Goal: Contribute content

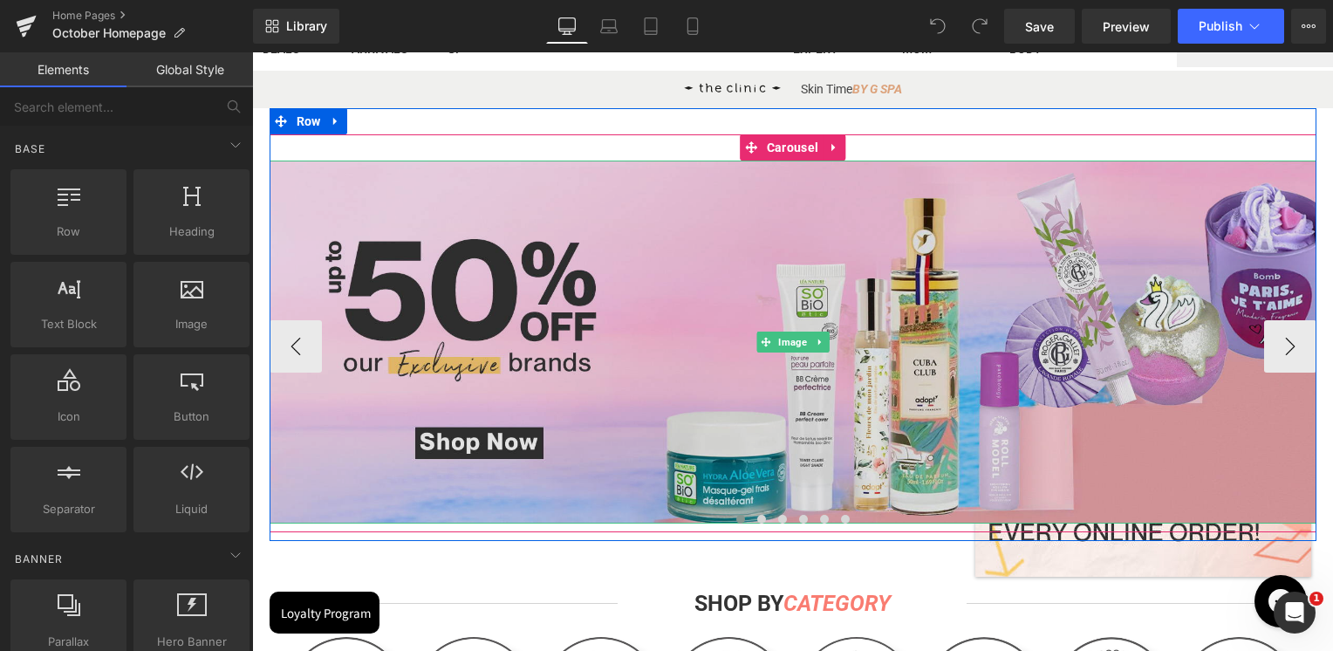
scroll to position [436, 0]
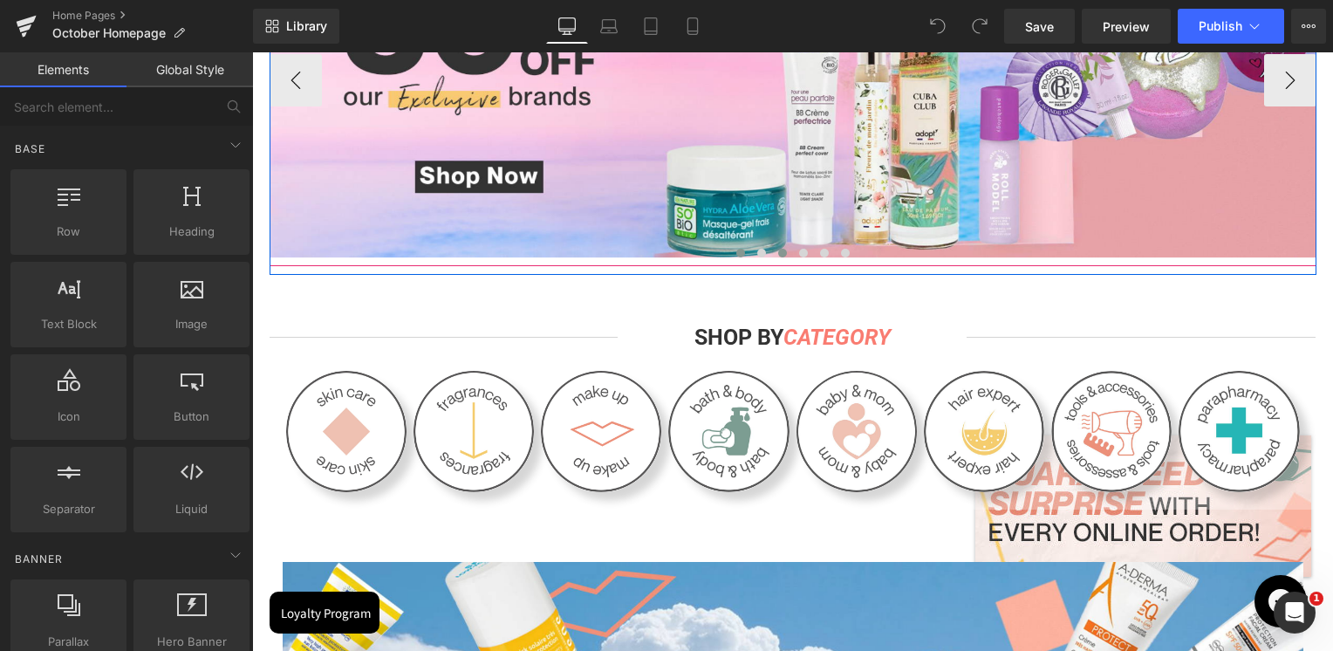
click at [758, 255] on button at bounding box center [761, 252] width 21 height 17
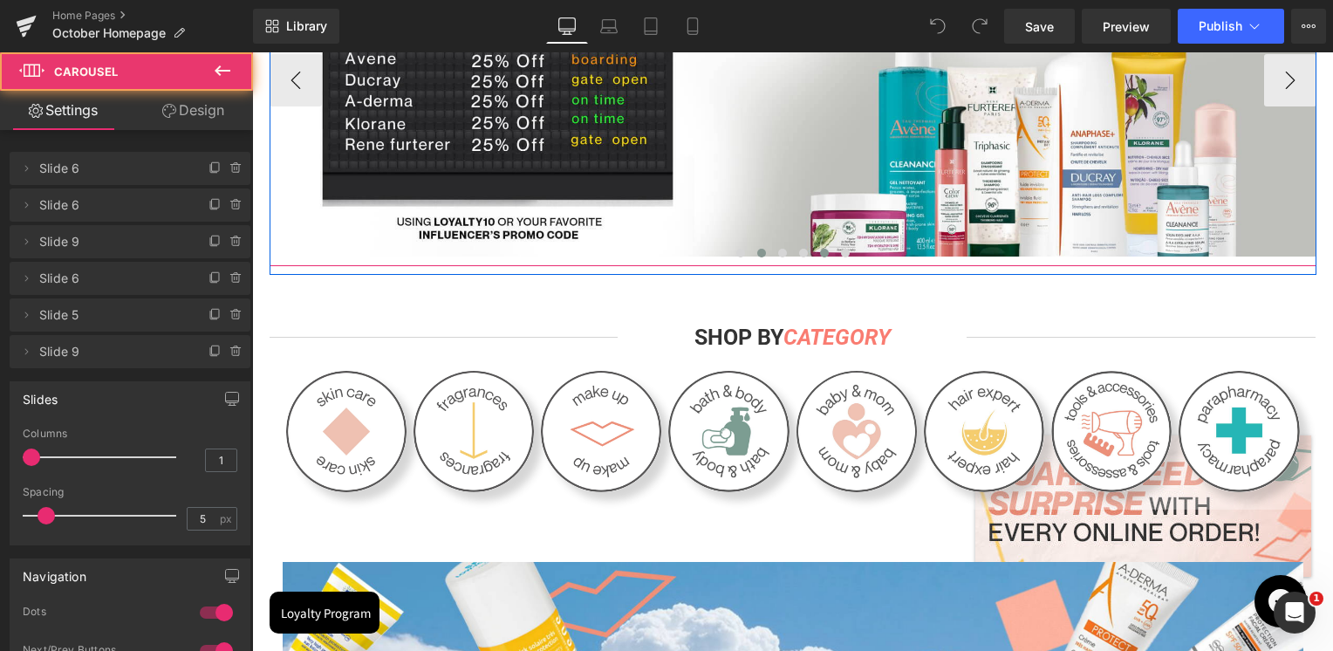
drag, startPoint x: 771, startPoint y: 254, endPoint x: 817, endPoint y: 248, distance: 45.8
click at [778, 254] on span at bounding box center [782, 253] width 9 height 9
click at [796, 247] on button at bounding box center [803, 252] width 21 height 17
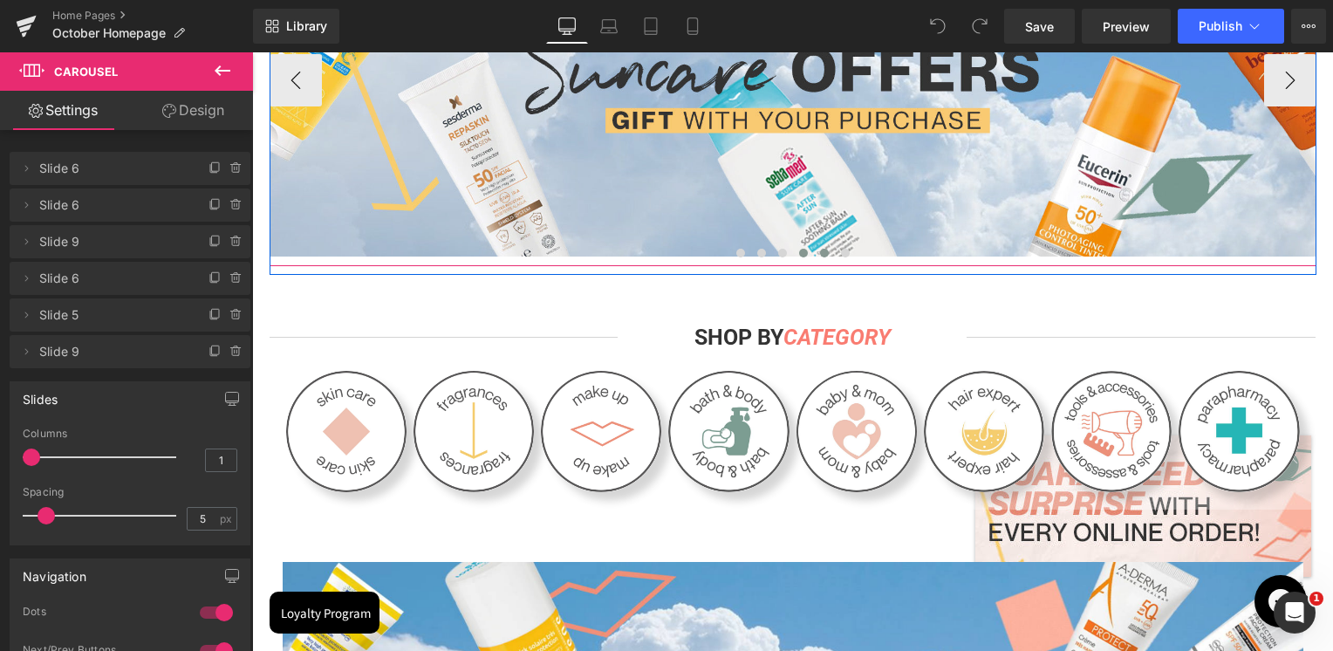
click at [817, 247] on button at bounding box center [824, 252] width 21 height 17
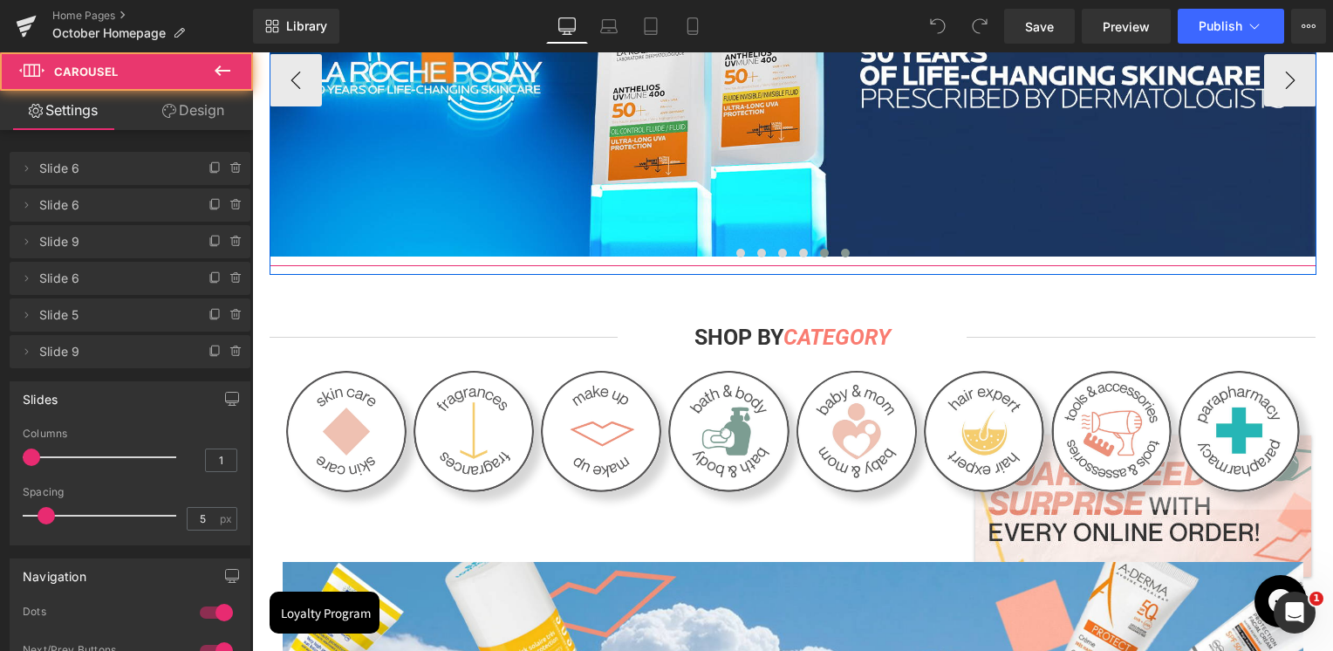
click at [841, 251] on span at bounding box center [845, 253] width 9 height 9
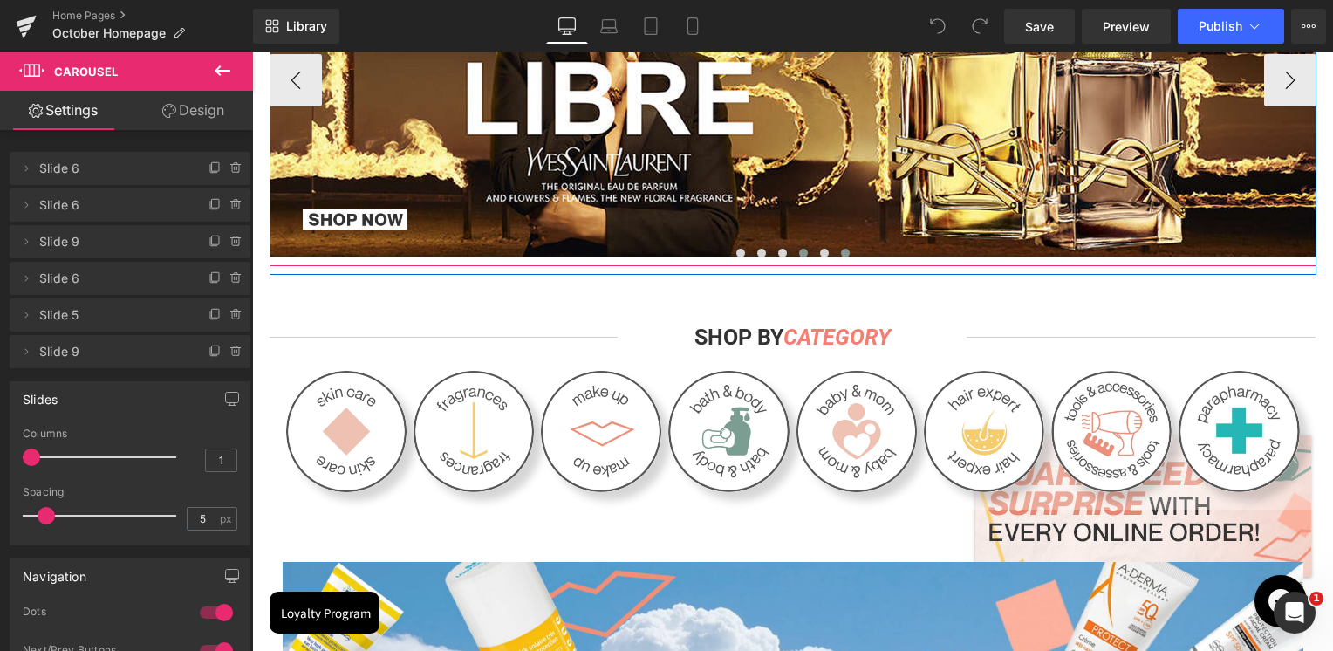
click at [800, 253] on span at bounding box center [803, 253] width 9 height 9
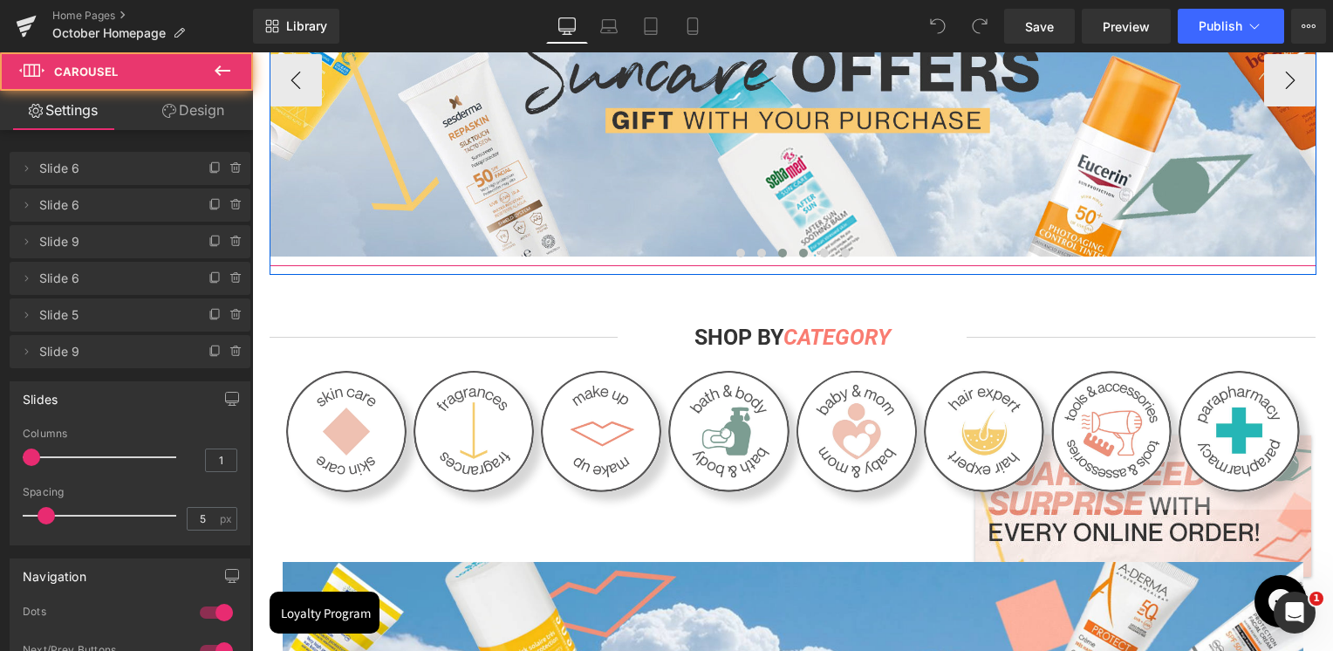
click at [778, 250] on span at bounding box center [782, 253] width 9 height 9
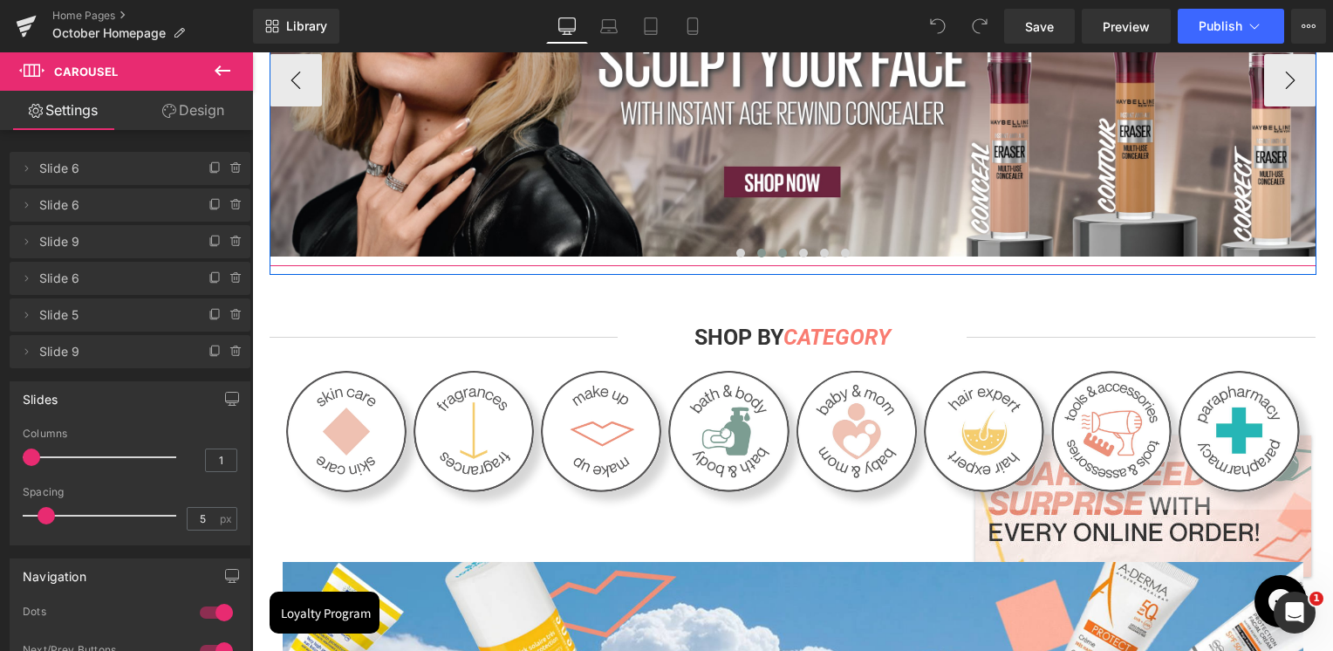
click at [760, 255] on button at bounding box center [761, 252] width 21 height 17
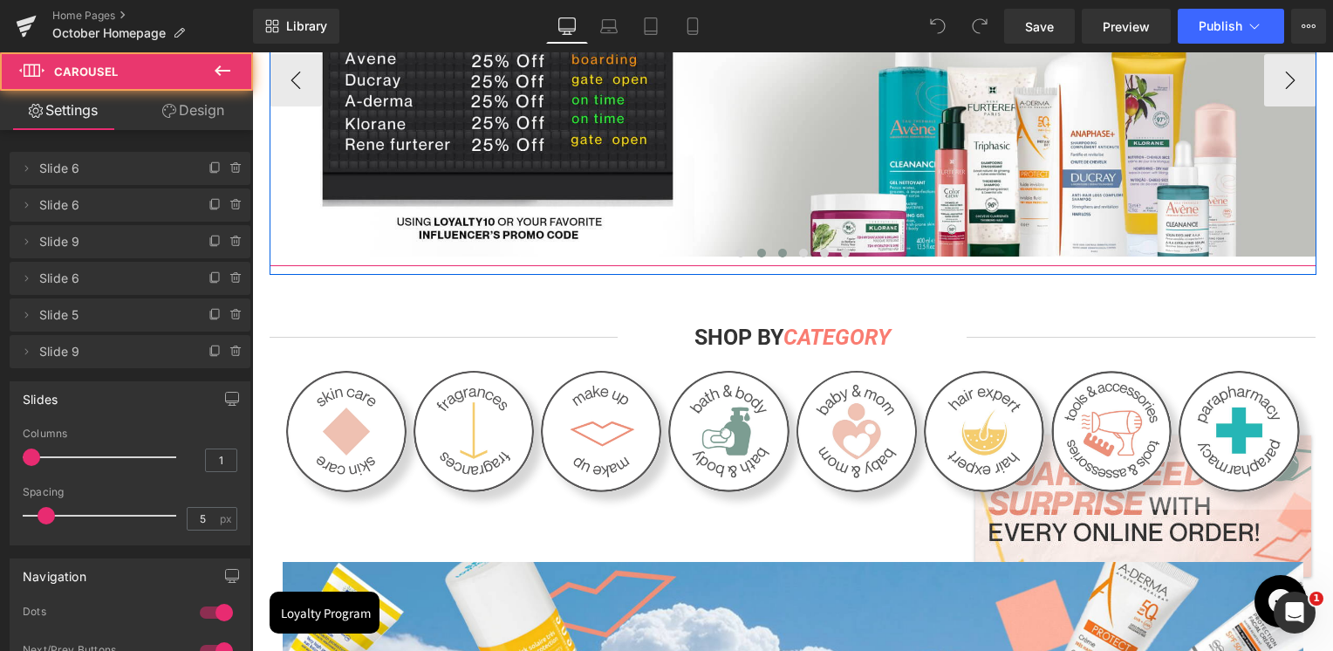
click at [778, 256] on span at bounding box center [782, 253] width 9 height 9
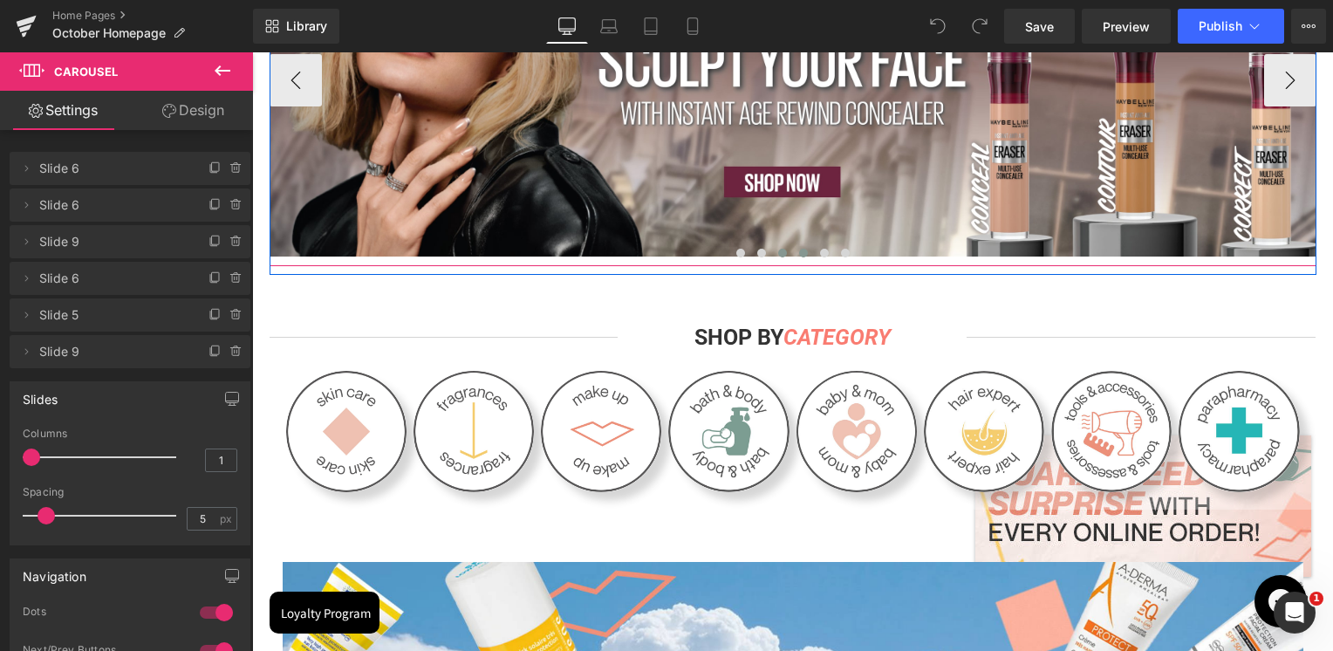
click at [799, 252] on span at bounding box center [803, 253] width 9 height 9
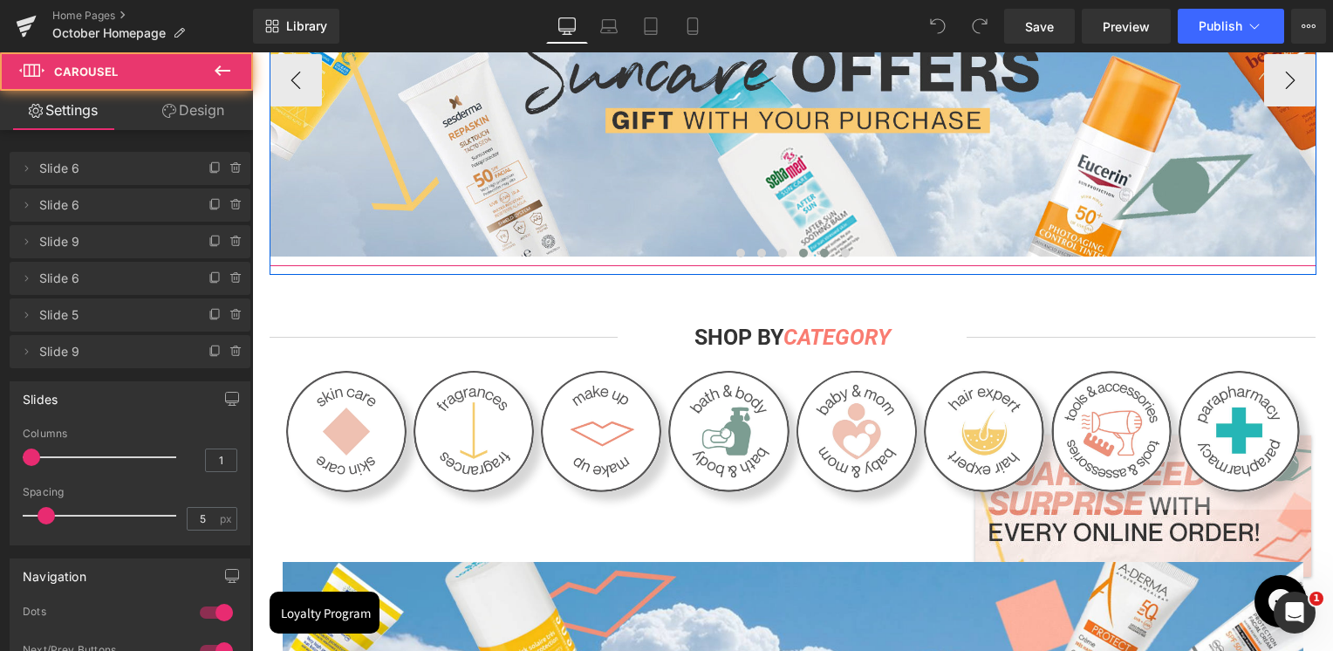
click at [820, 253] on span at bounding box center [824, 253] width 9 height 9
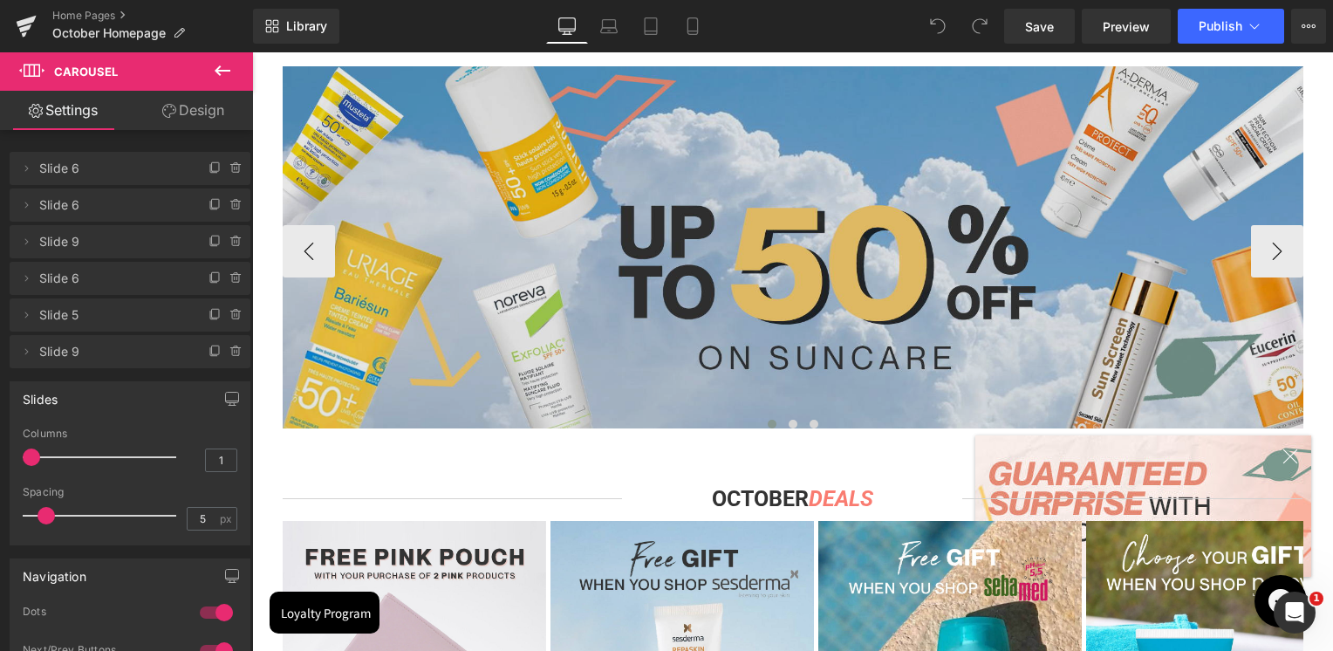
scroll to position [960, 0]
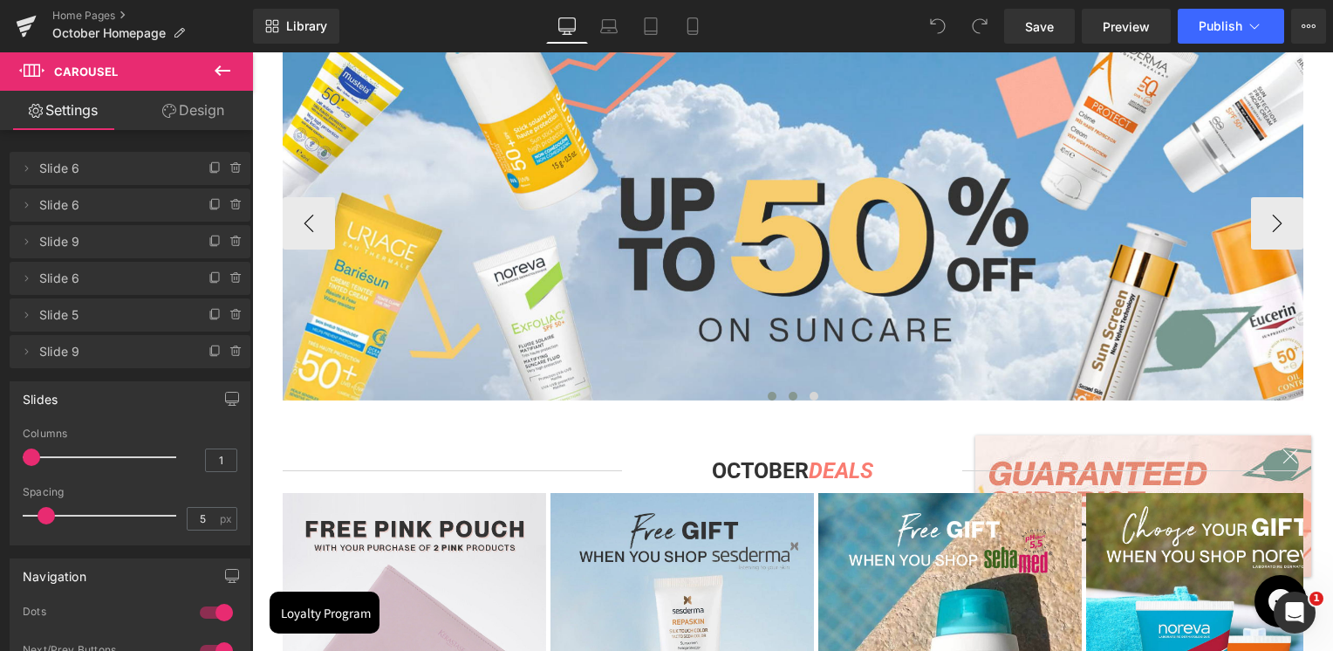
click at [785, 389] on button at bounding box center [793, 395] width 21 height 17
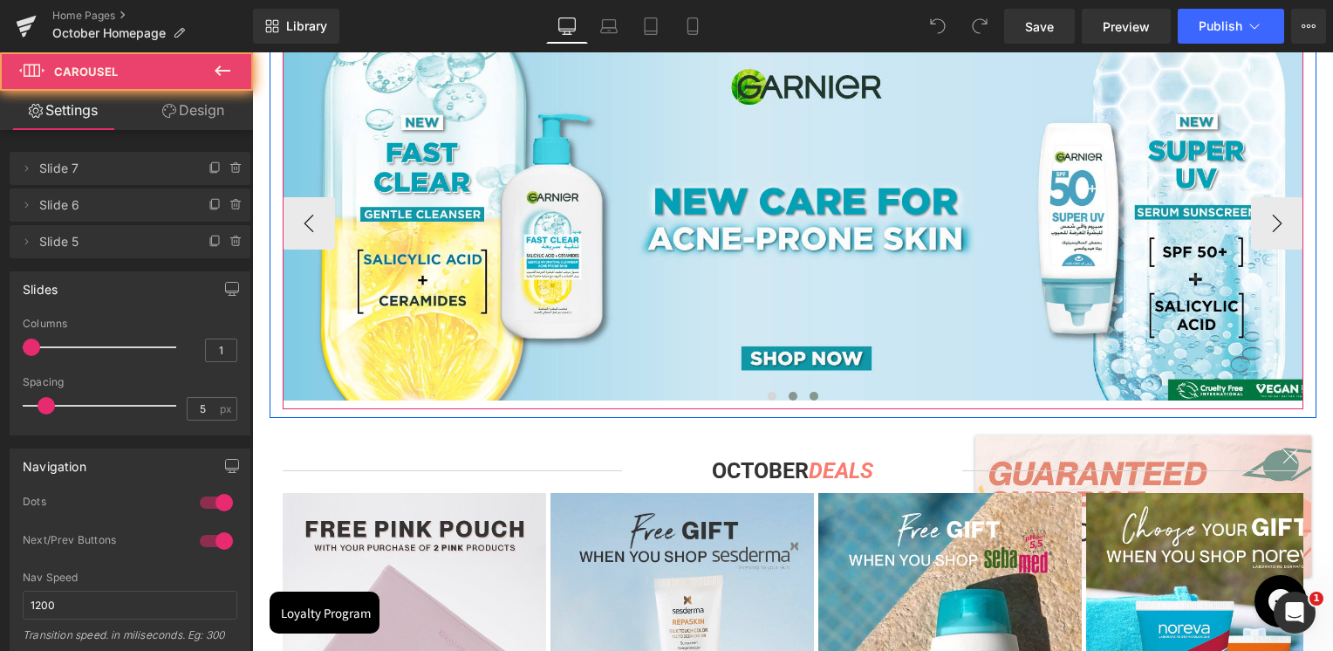
click at [804, 393] on button at bounding box center [814, 395] width 21 height 17
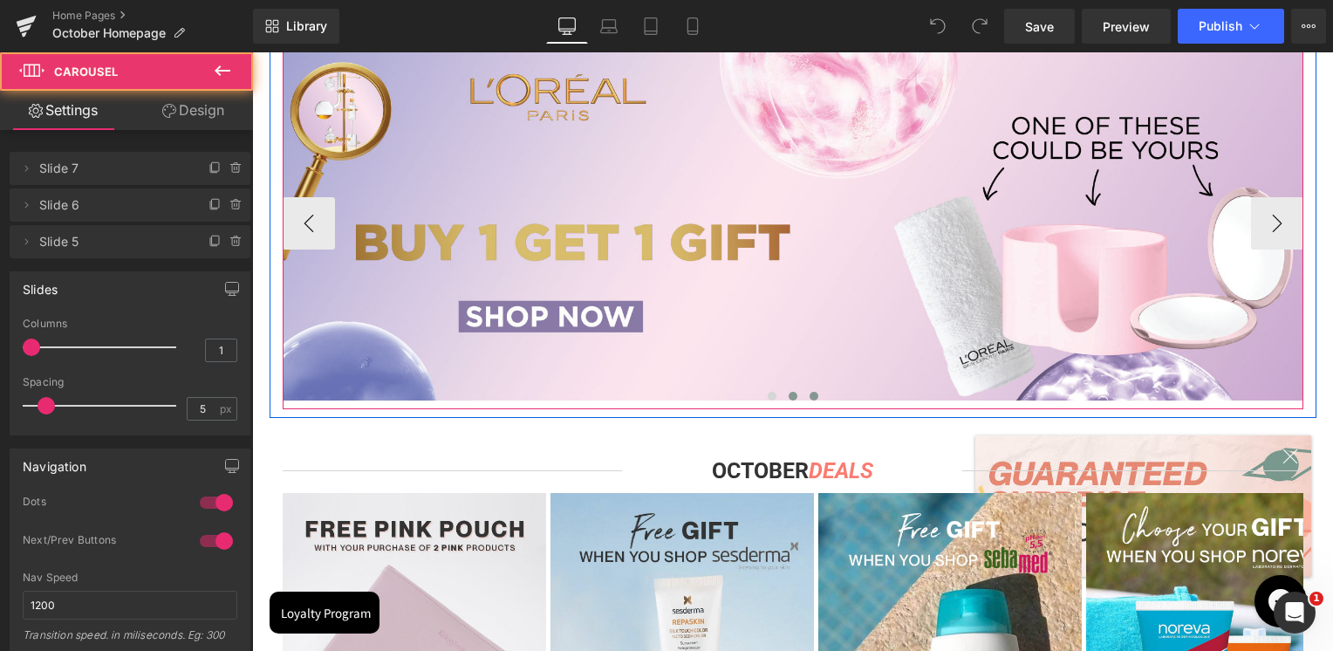
click at [783, 398] on button at bounding box center [793, 395] width 21 height 17
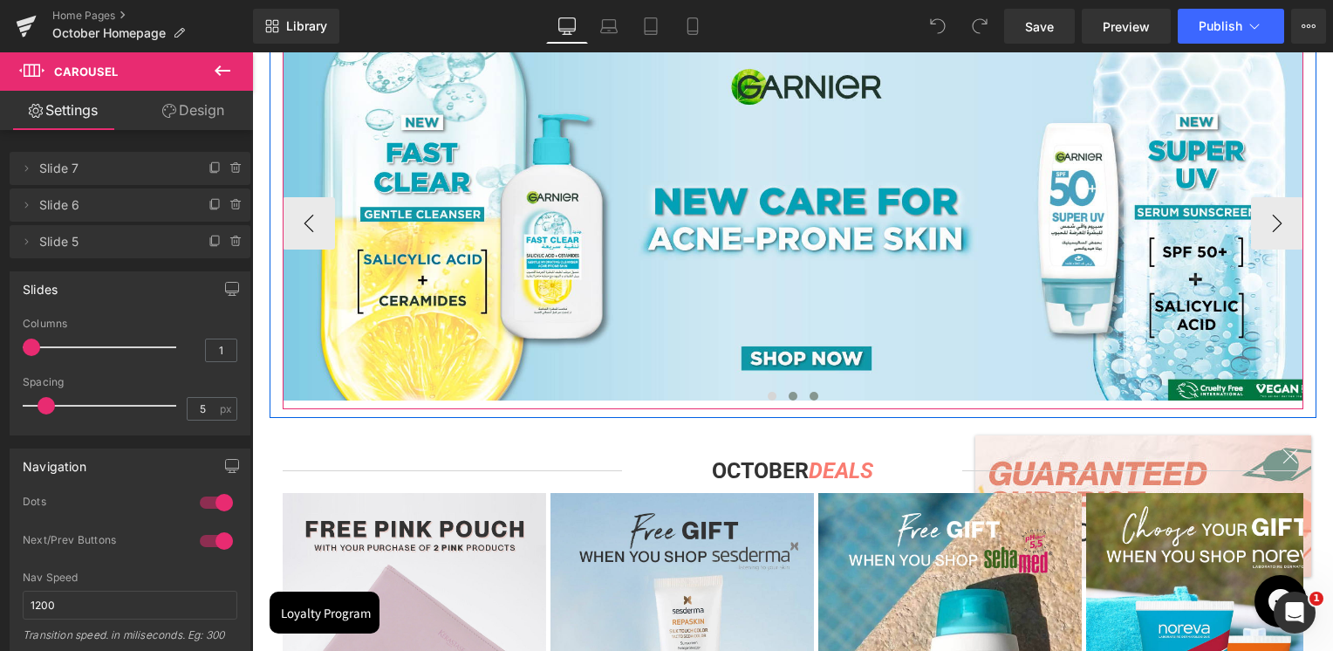
click at [810, 397] on span at bounding box center [814, 396] width 9 height 9
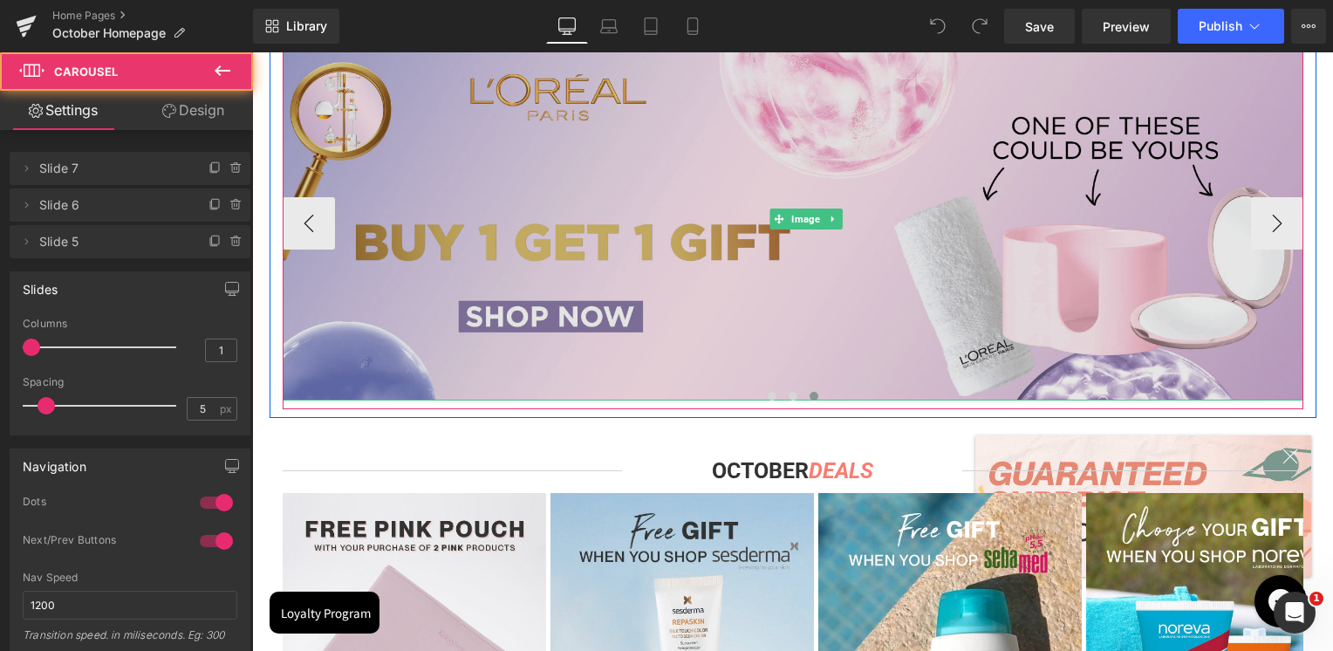
click at [813, 291] on img at bounding box center [806, 219] width 1047 height 362
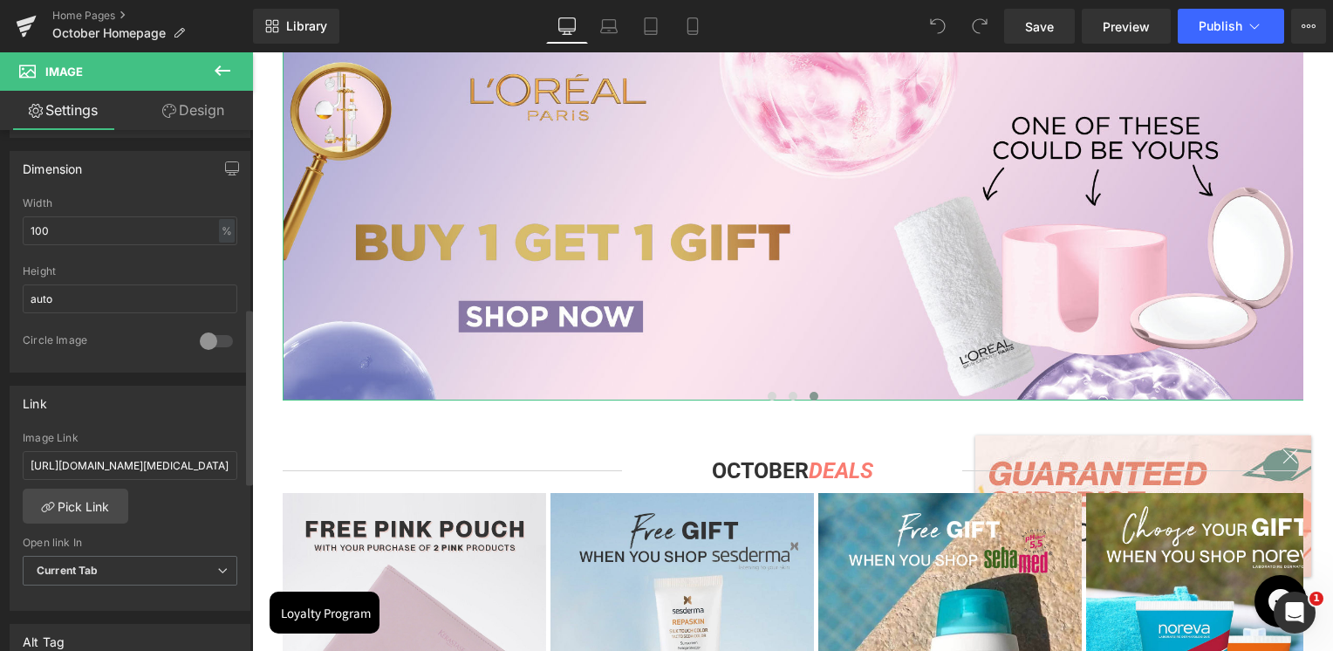
scroll to position [524, 0]
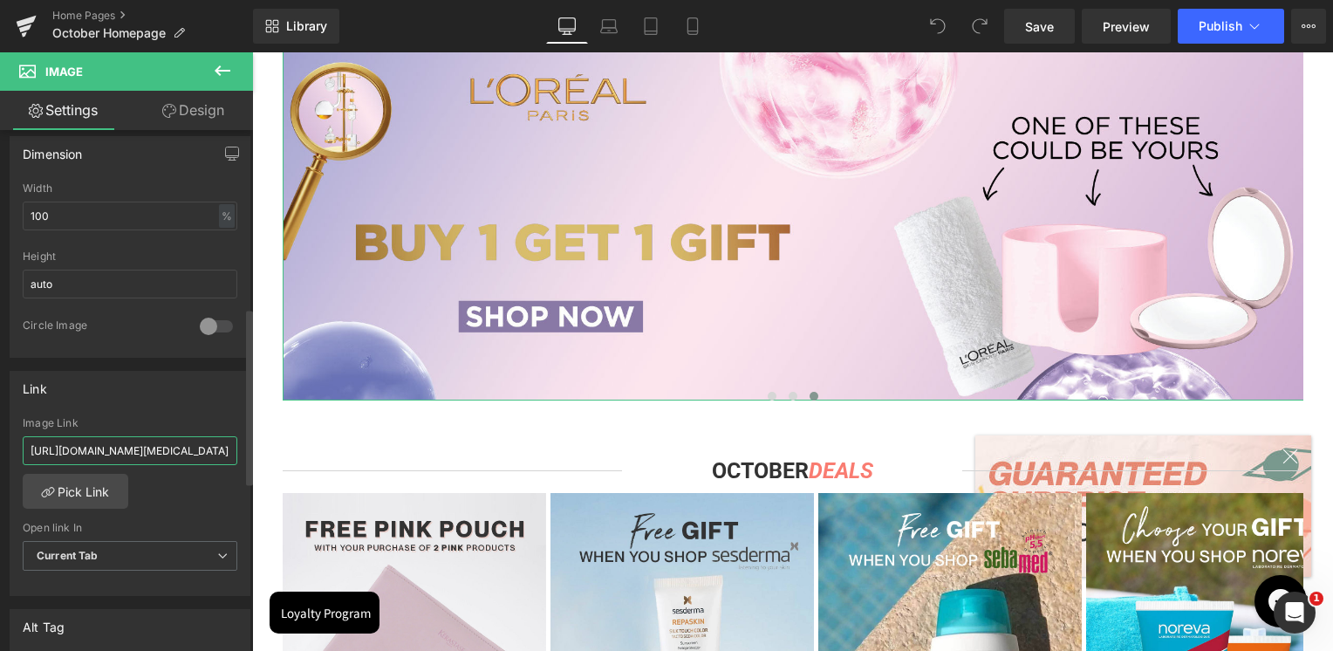
click at [134, 447] on input "[URL][DOMAIN_NAME][MEDICAL_DATA]" at bounding box center [130, 450] width 215 height 29
type input "[URL][DOMAIN_NAME]"
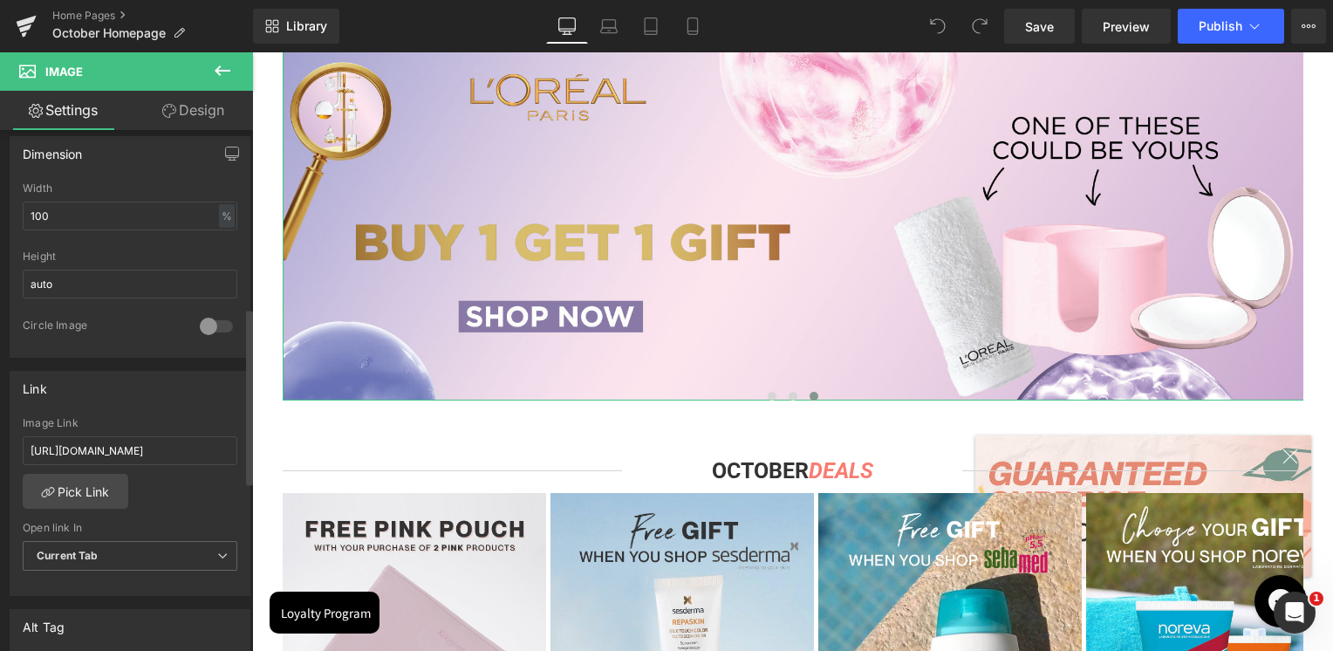
click at [154, 397] on div "Link" at bounding box center [129, 388] width 239 height 33
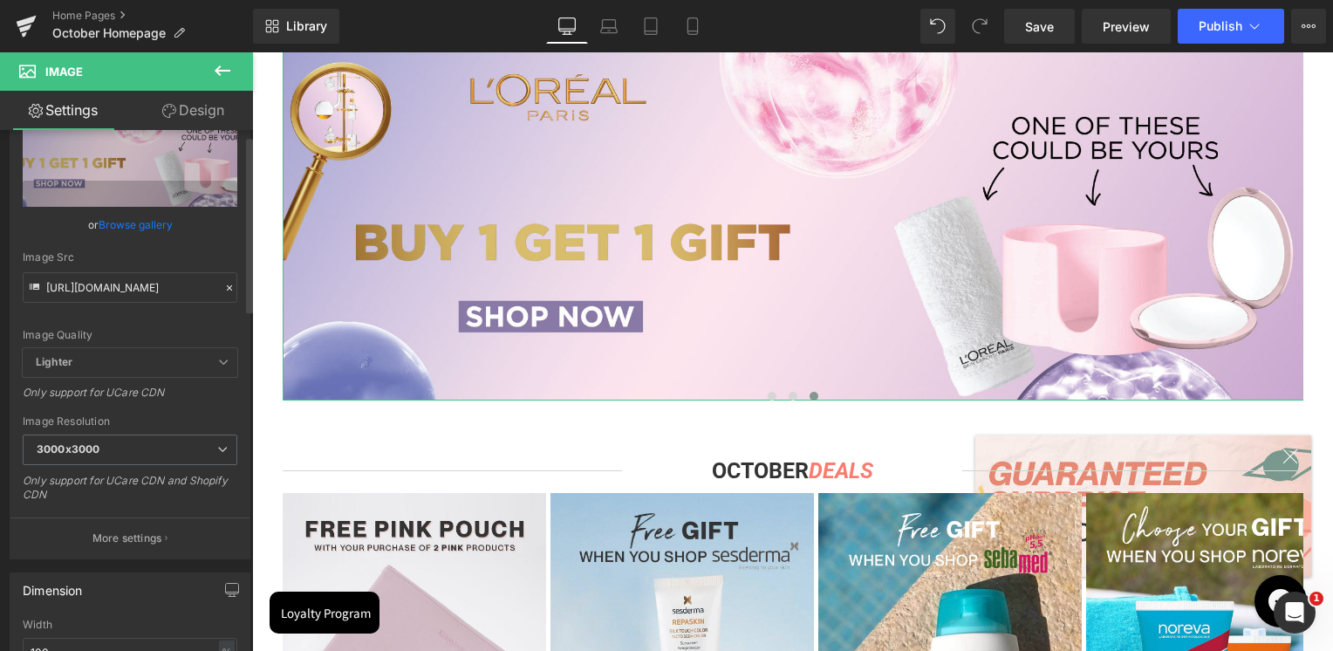
scroll to position [0, 0]
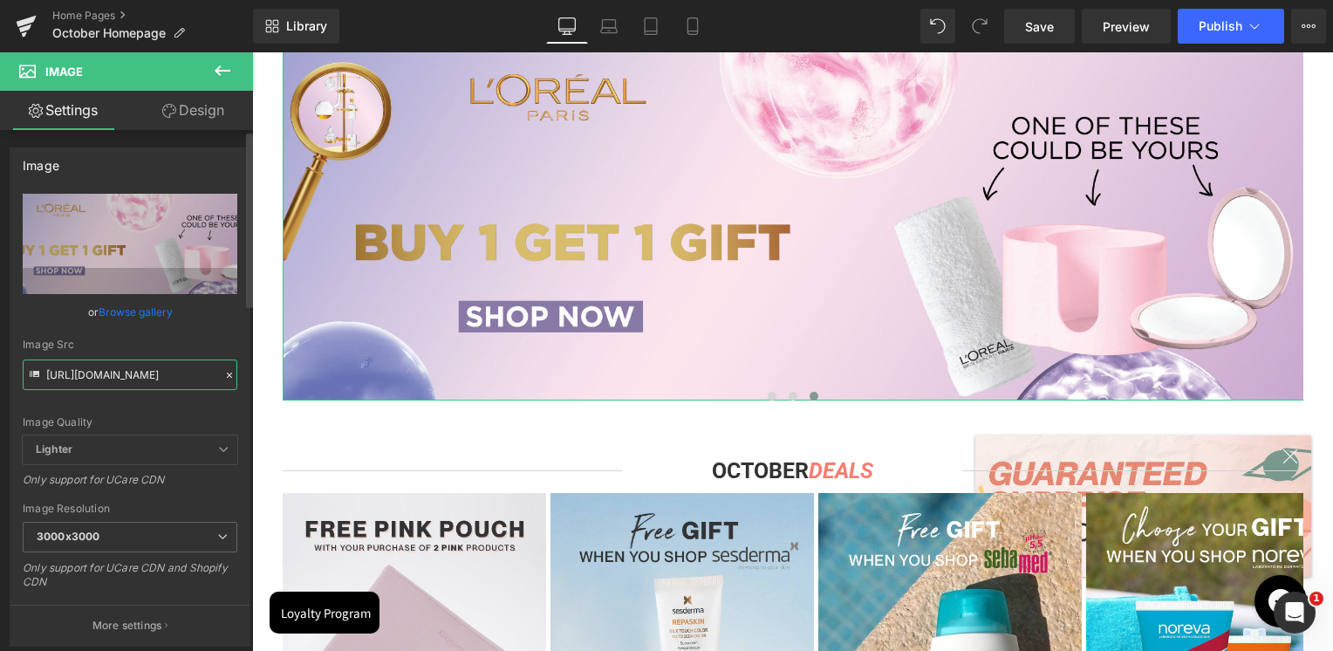
click at [133, 370] on input "[URL][DOMAIN_NAME]" at bounding box center [130, 375] width 215 height 31
paste input "2000x692px_d962821e-021c-4b74-99be-03abb3ad8b8f.jpg?v=1759825867"
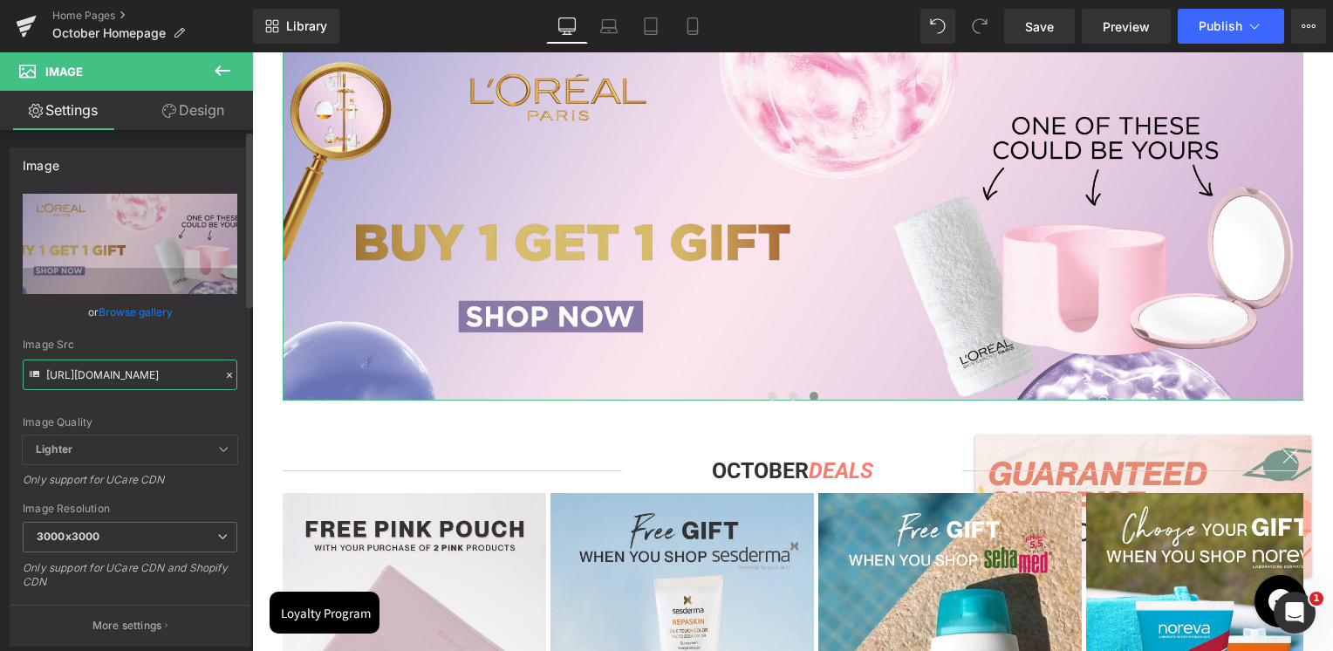
scroll to position [0, 495]
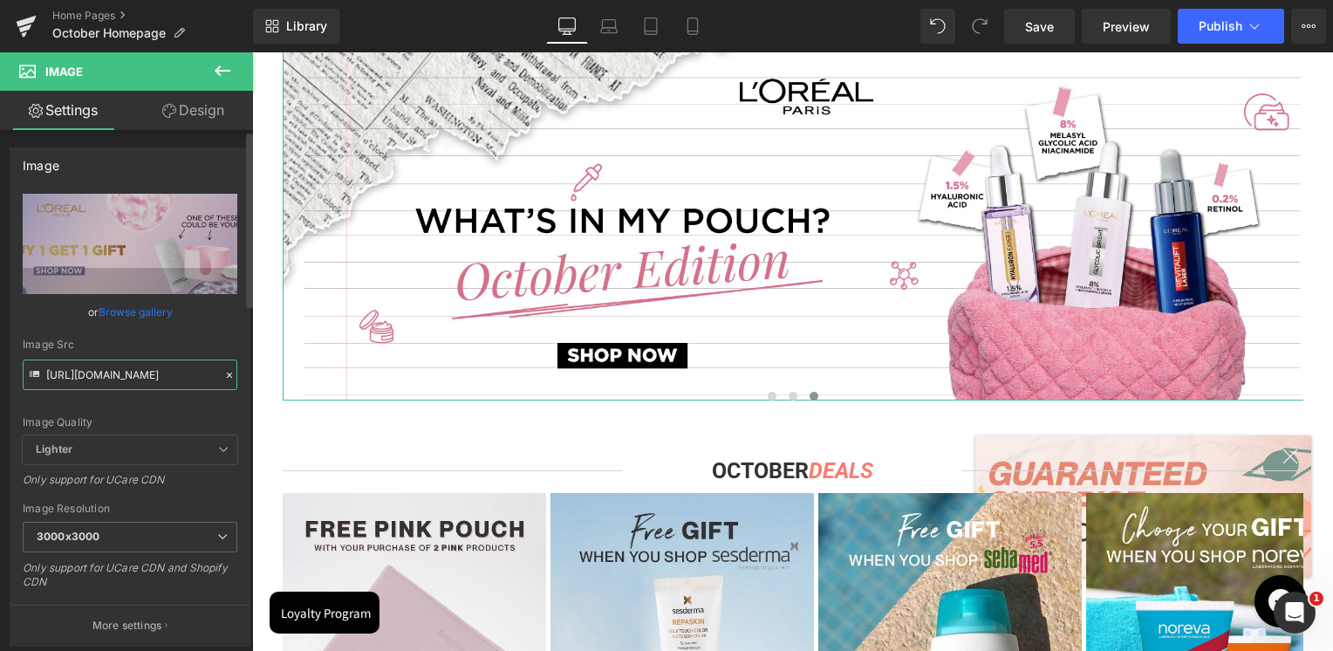
type input "[URL][DOMAIN_NAME]"
click at [139, 347] on div "Image Src" at bounding box center [130, 345] width 215 height 12
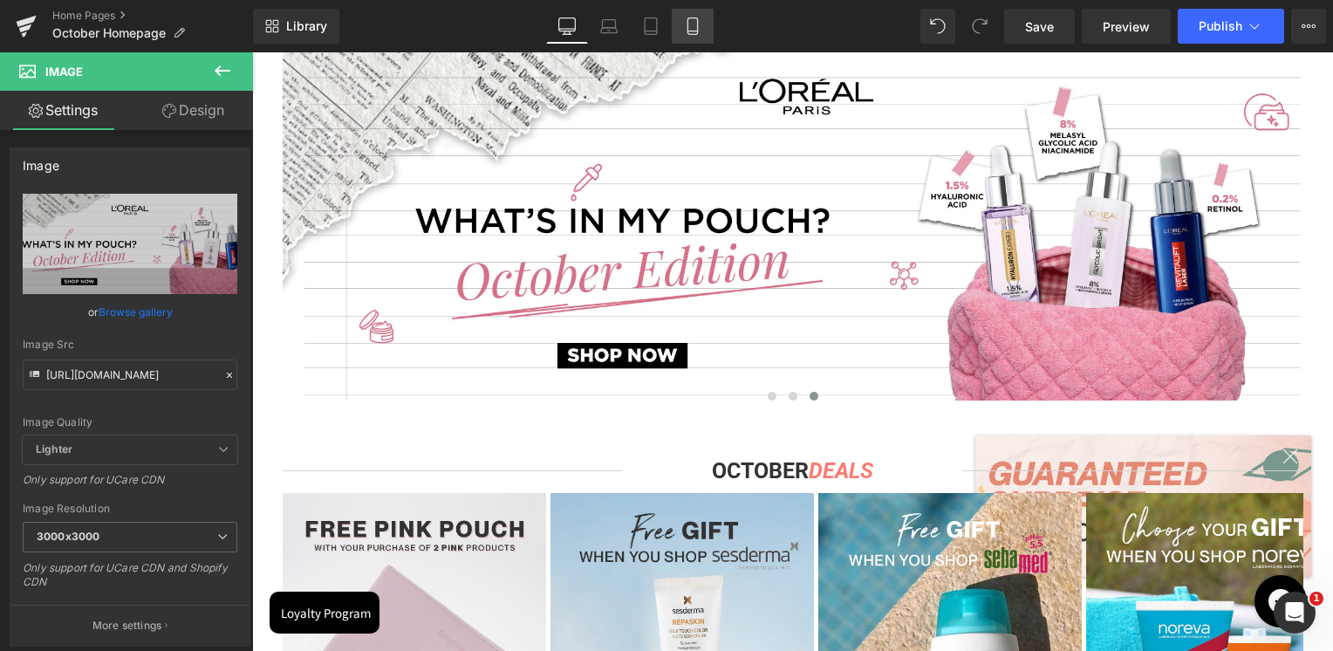
click at [680, 19] on link "Mobile" at bounding box center [693, 26] width 42 height 35
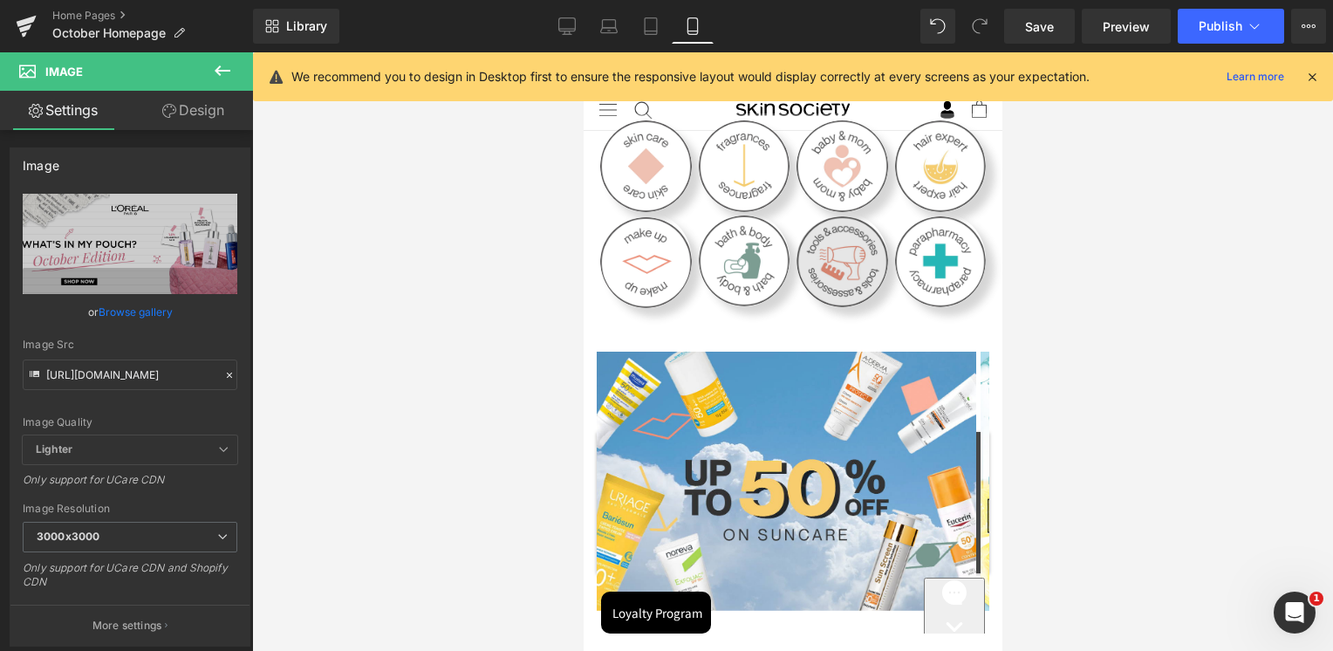
scroll to position [524, 0]
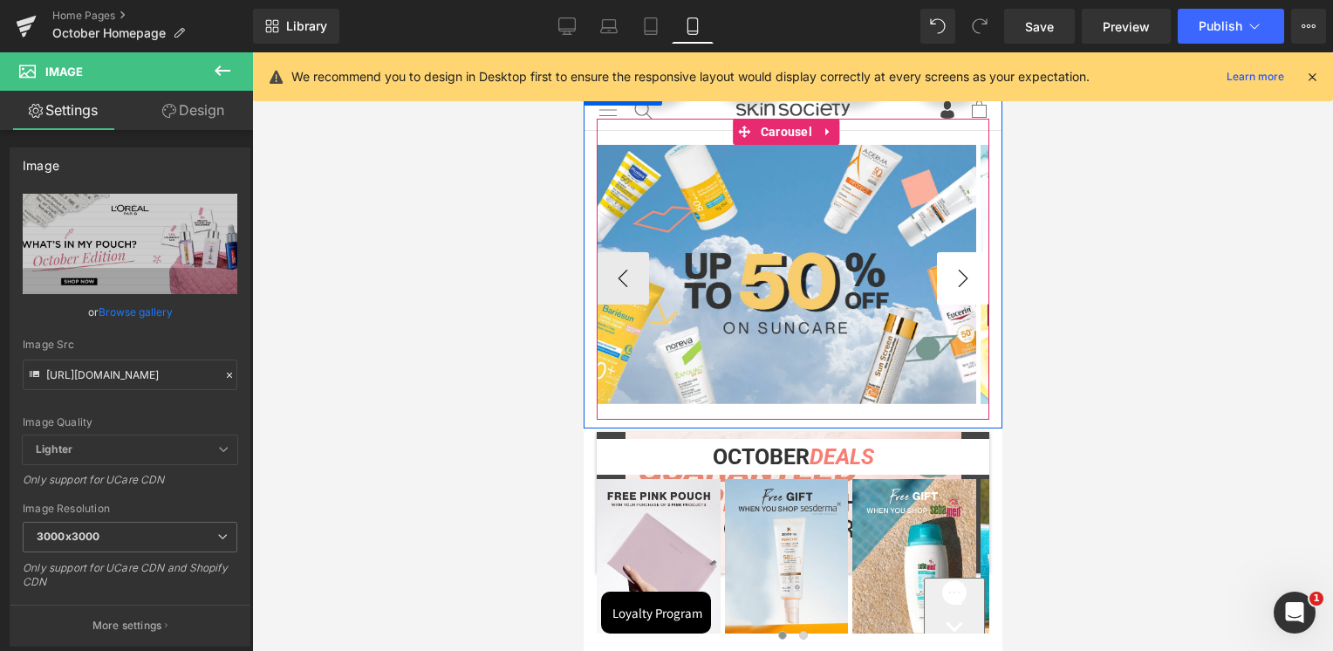
click at [942, 265] on button "›" at bounding box center [962, 278] width 52 height 52
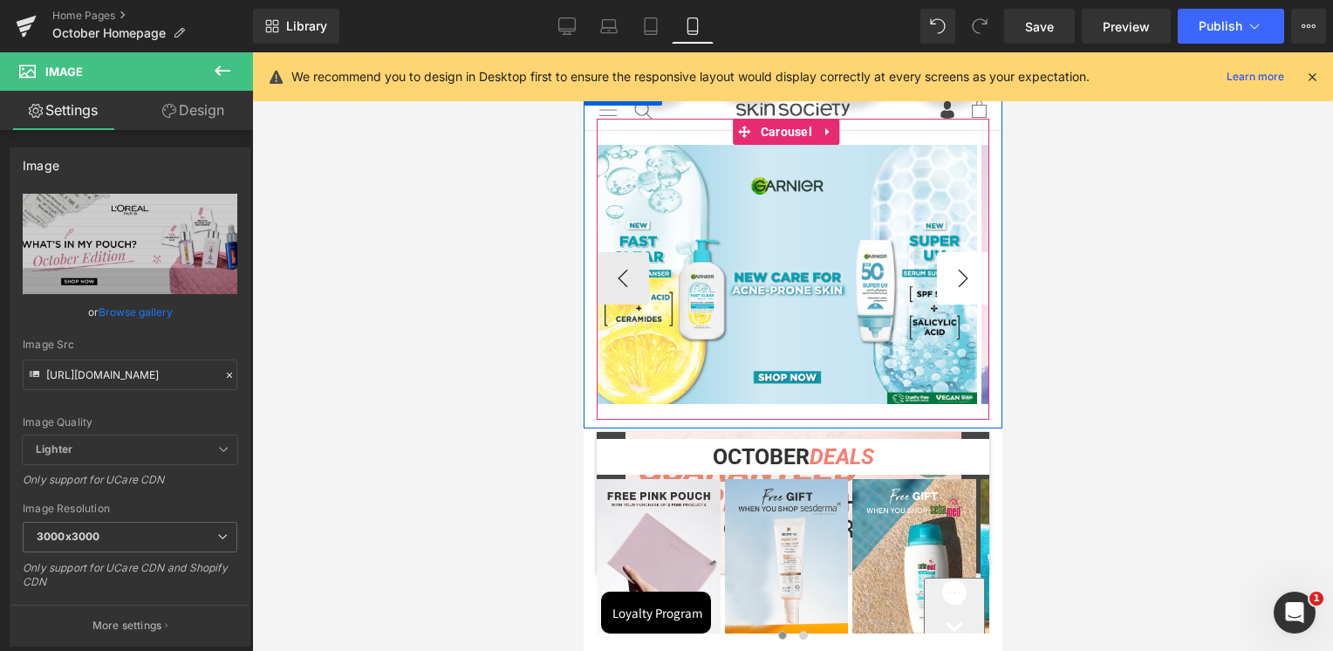
click at [942, 265] on button "›" at bounding box center [962, 278] width 52 height 52
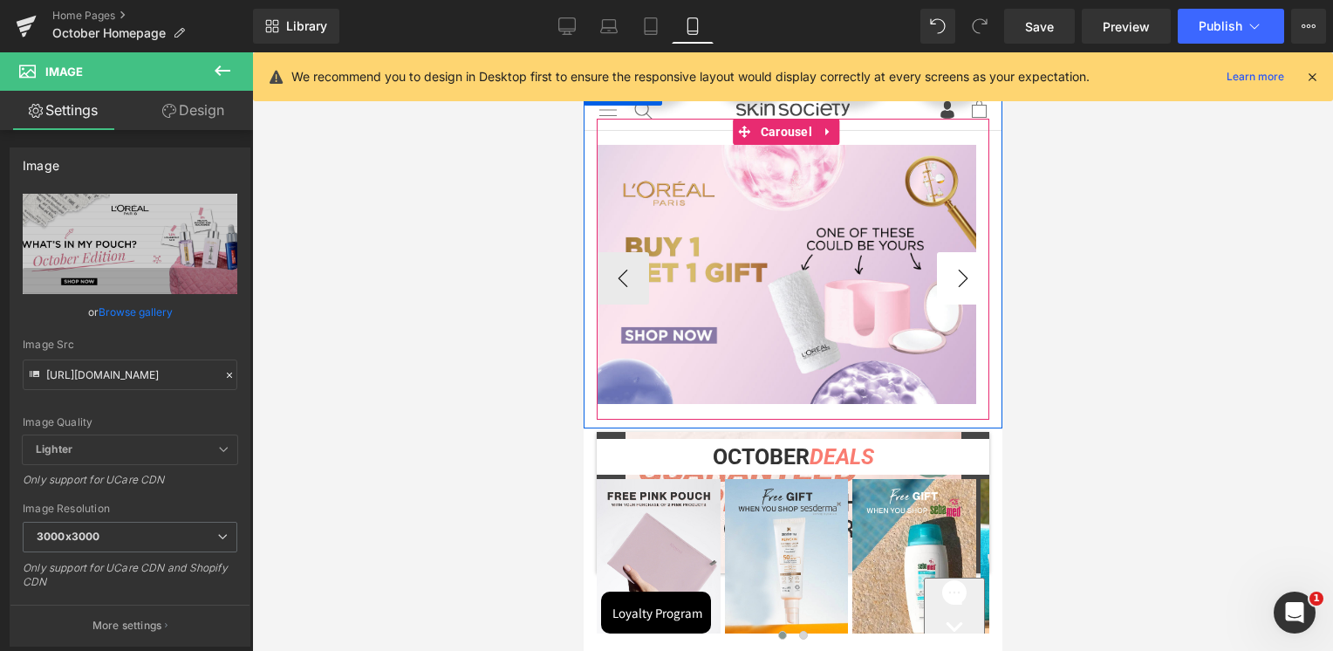
click at [942, 265] on button "›" at bounding box center [962, 278] width 52 height 52
click at [789, 271] on span "Image" at bounding box center [786, 274] width 36 height 21
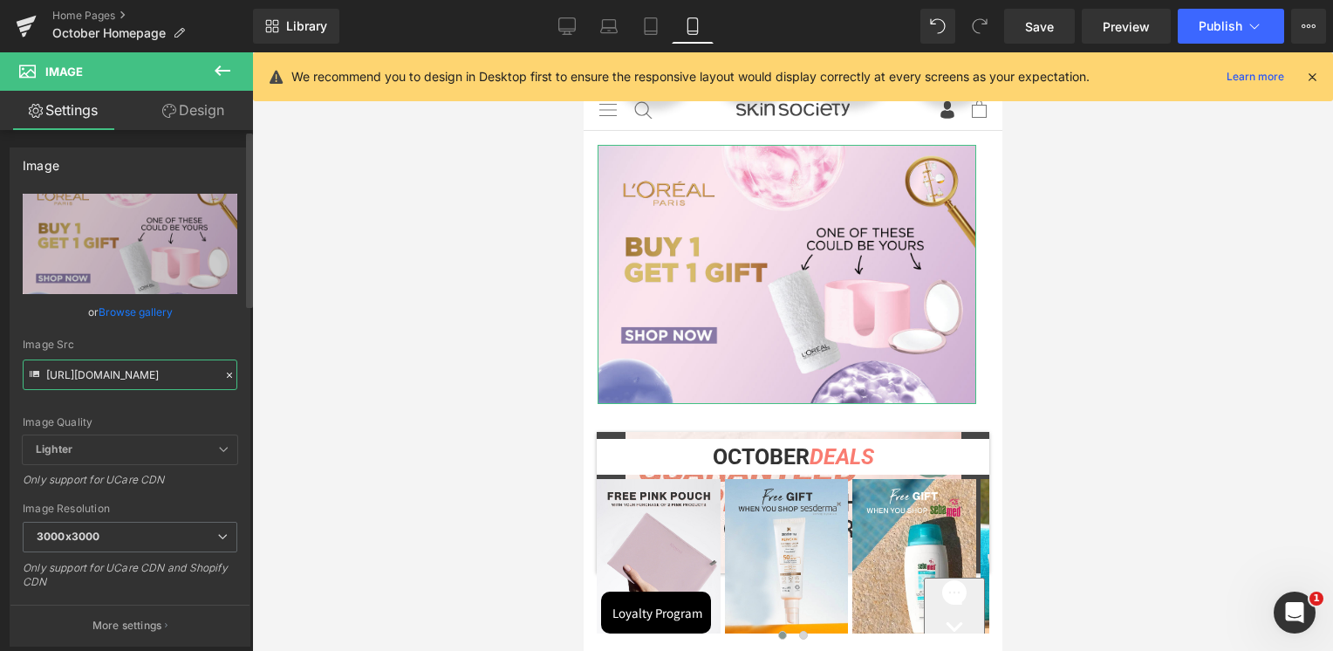
click at [150, 382] on input "[URL][DOMAIN_NAME]" at bounding box center [130, 375] width 215 height 31
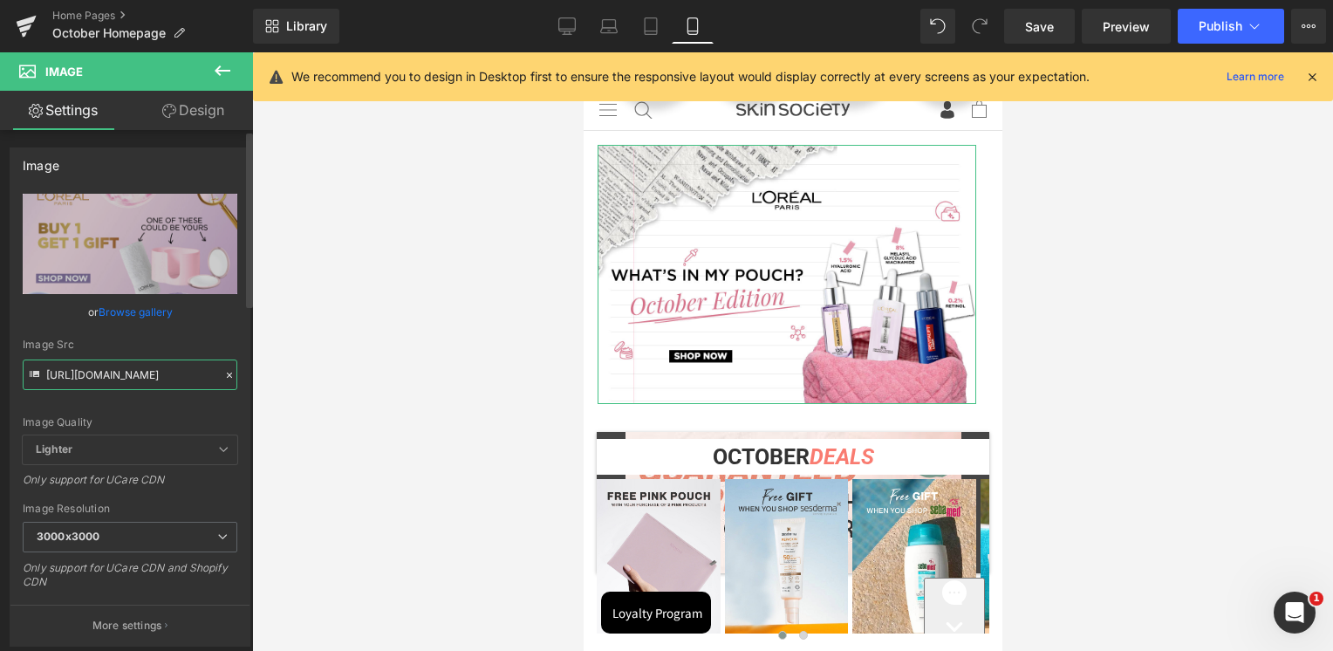
type input "[URL][DOMAIN_NAME]"
click at [188, 346] on div "Image Src" at bounding box center [130, 345] width 215 height 12
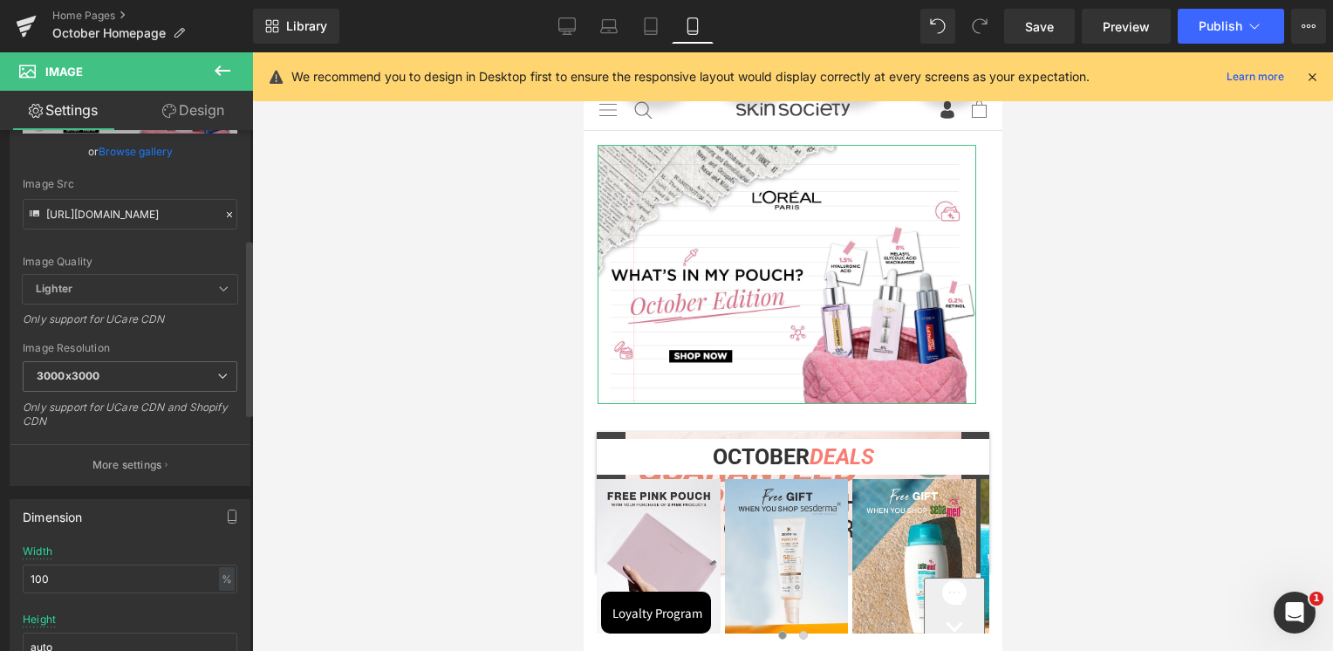
scroll to position [524, 0]
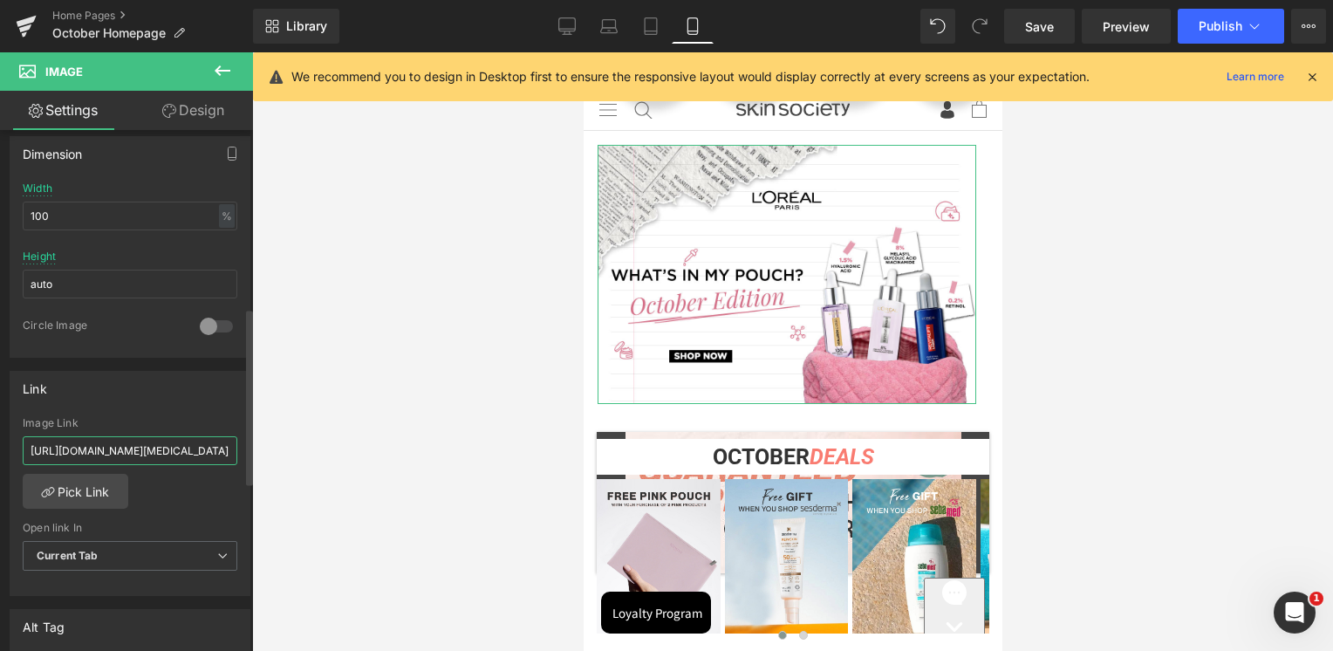
click at [115, 450] on input "[URL][DOMAIN_NAME][MEDICAL_DATA]" at bounding box center [130, 450] width 215 height 29
paste input "[MEDICAL_DATA]-moment"
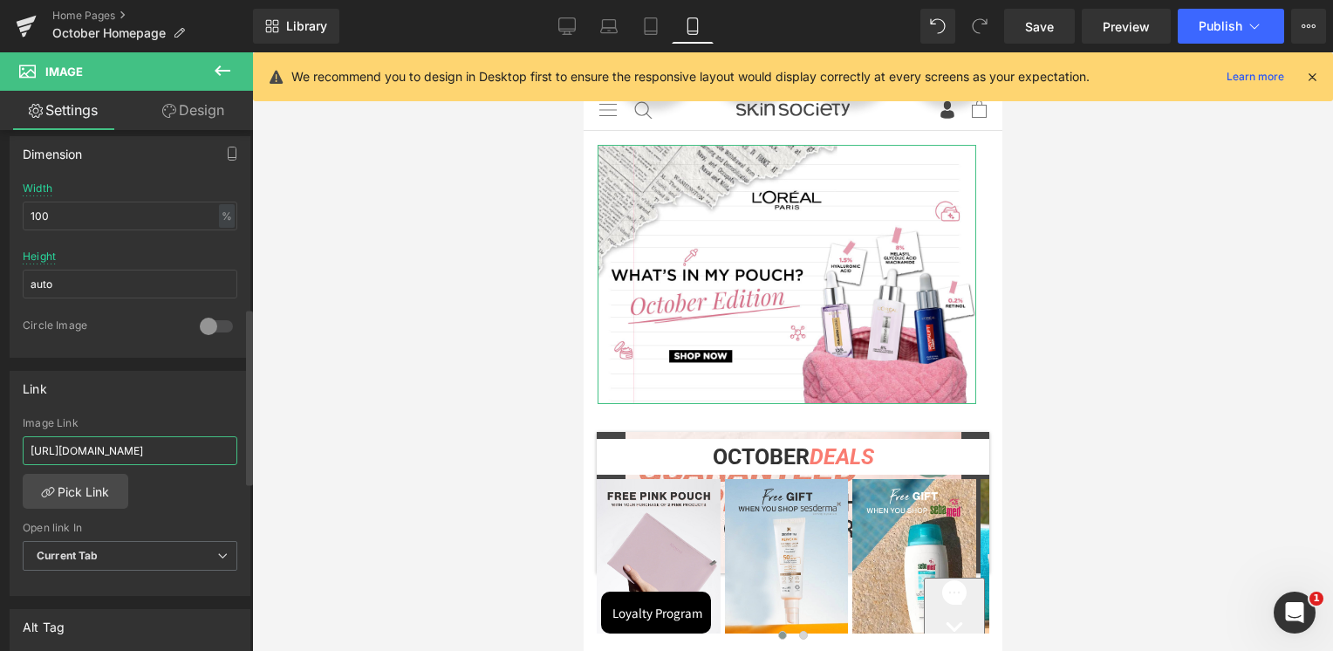
scroll to position [0, 79]
type input "[URL][DOMAIN_NAME]"
click at [131, 388] on div "Link" at bounding box center [129, 388] width 239 height 33
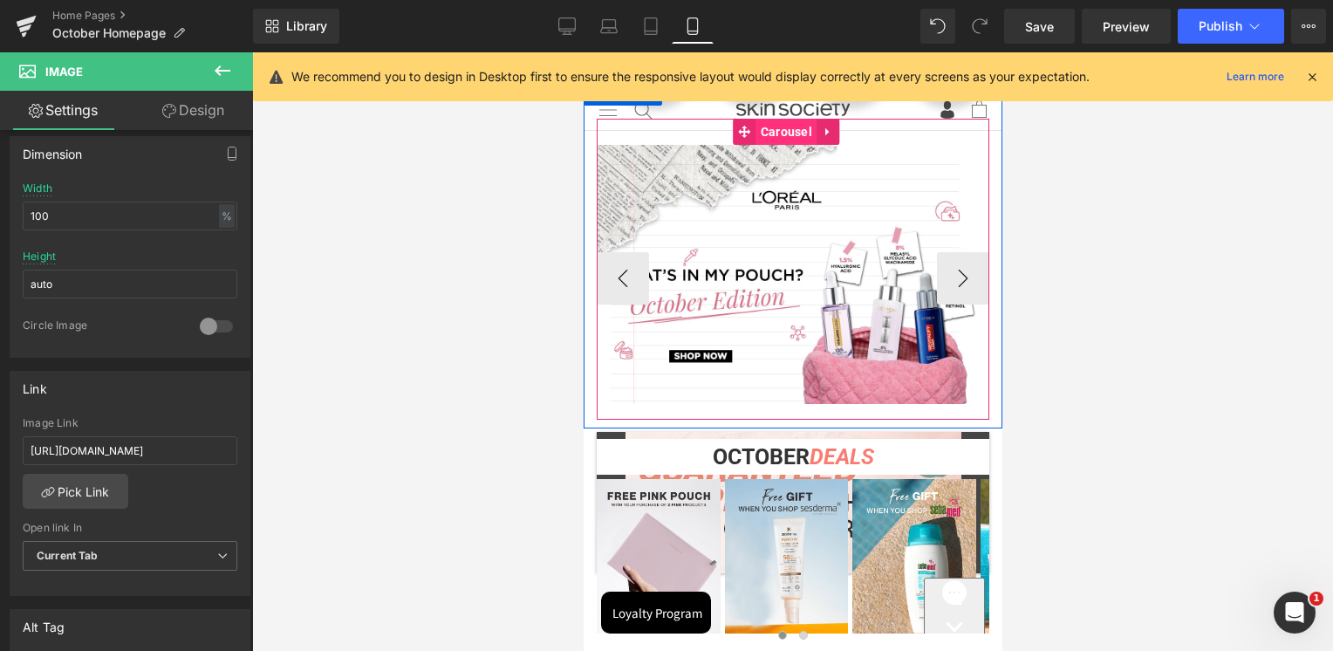
click at [793, 127] on span "Carousel" at bounding box center [786, 132] width 60 height 26
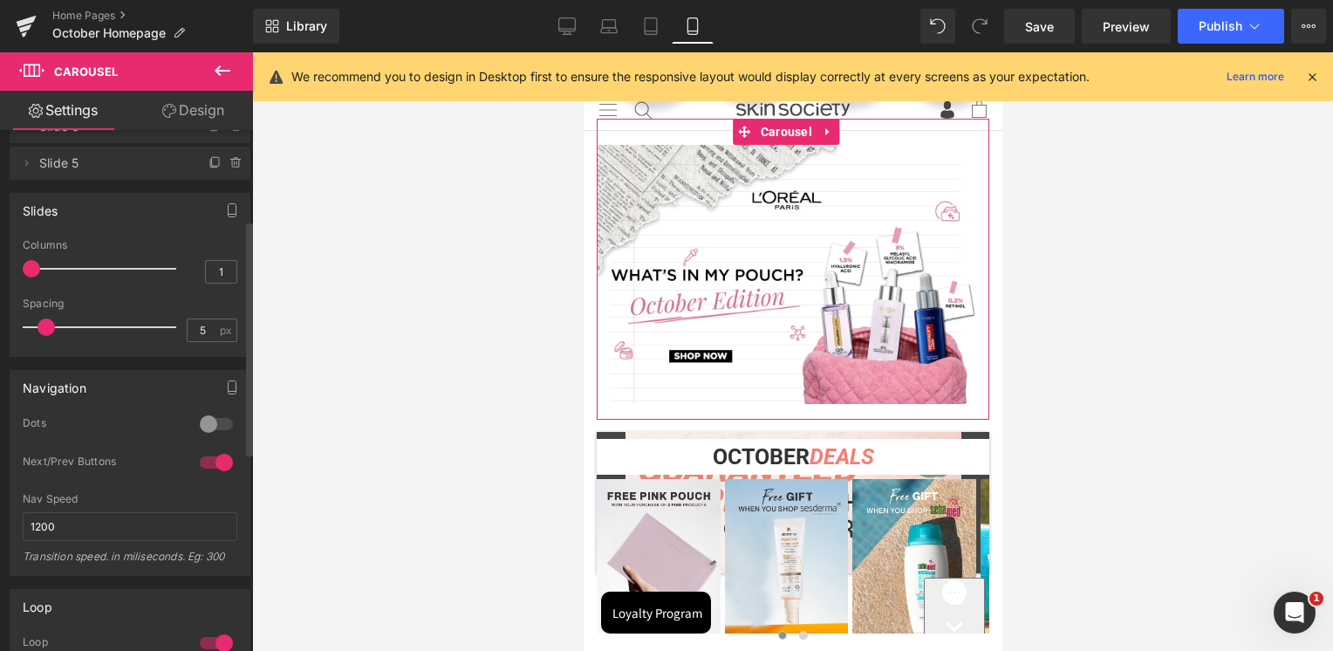
scroll to position [262, 0]
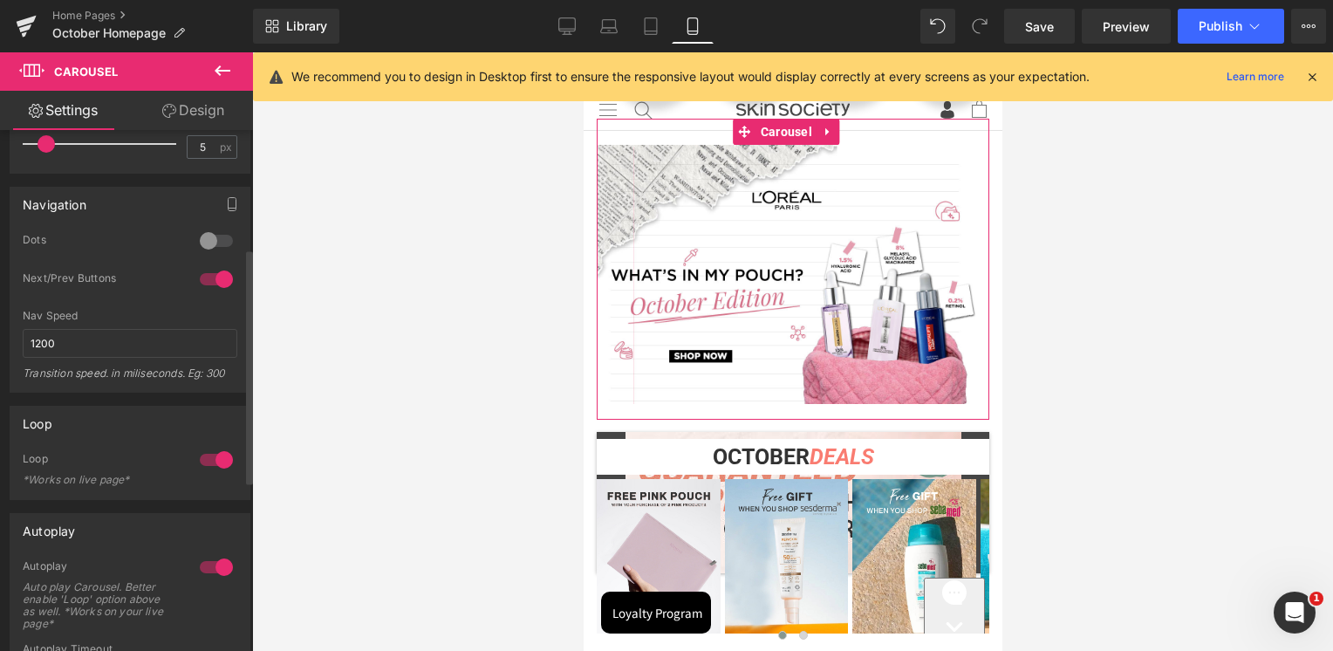
click at [209, 239] on div at bounding box center [216, 241] width 42 height 28
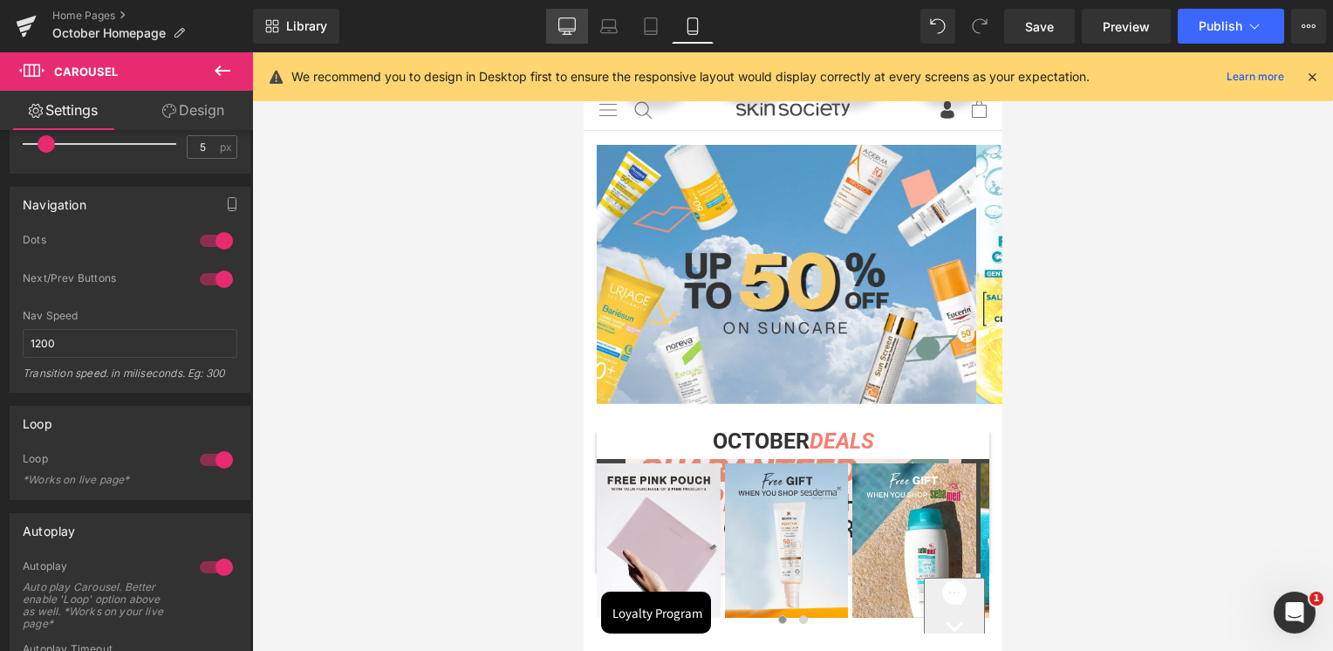
click at [579, 30] on link "Desktop" at bounding box center [567, 26] width 42 height 35
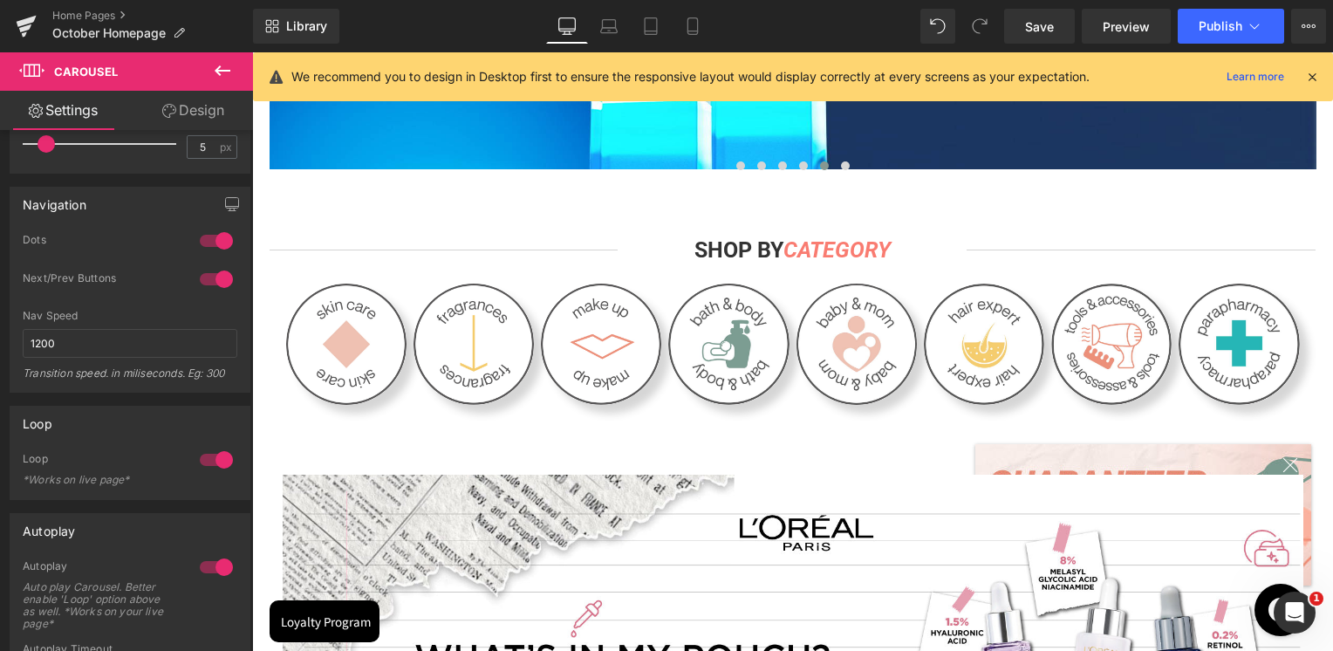
scroll to position [0, 0]
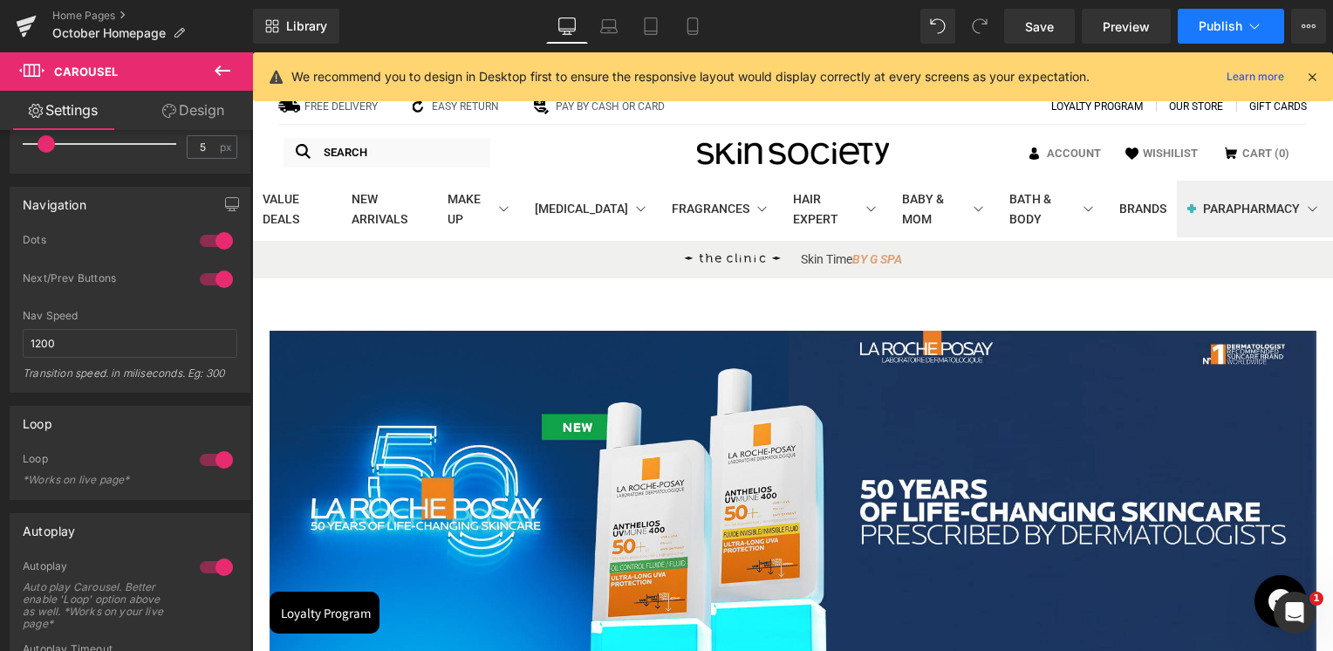
click at [1230, 26] on span "Publish" at bounding box center [1221, 26] width 44 height 14
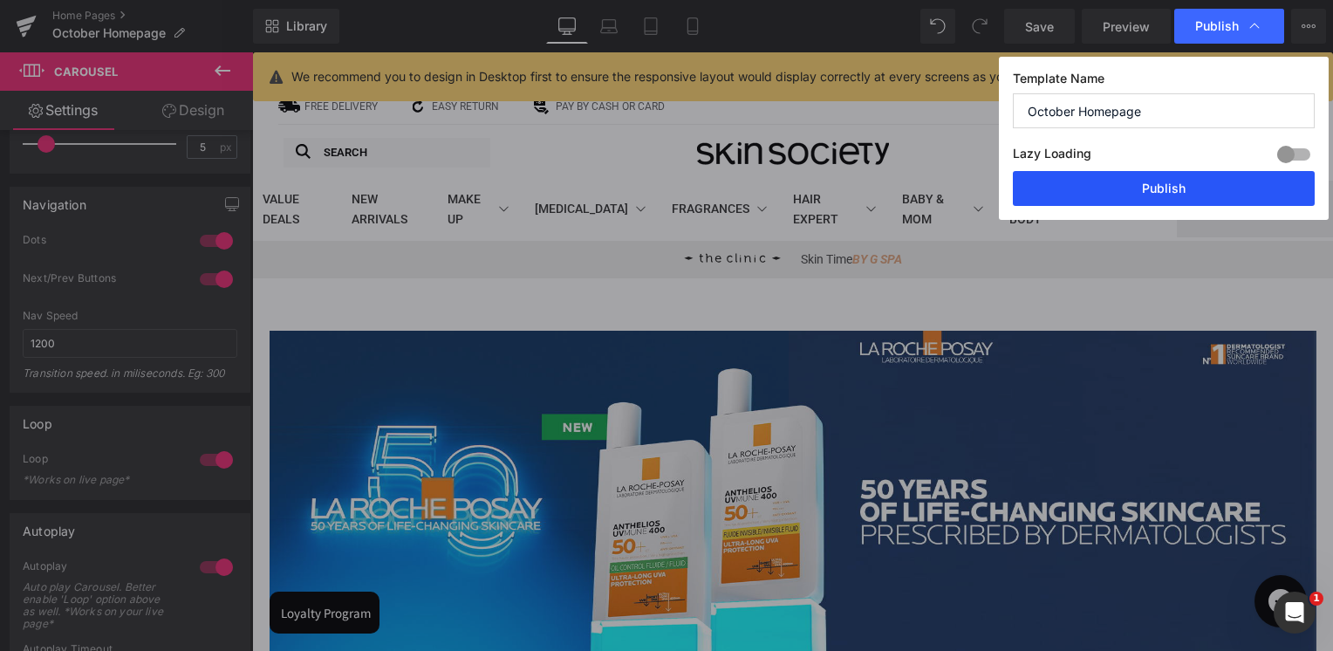
click at [1134, 190] on button "Publish" at bounding box center [1164, 188] width 302 height 35
